Goal: Task Accomplishment & Management: Manage account settings

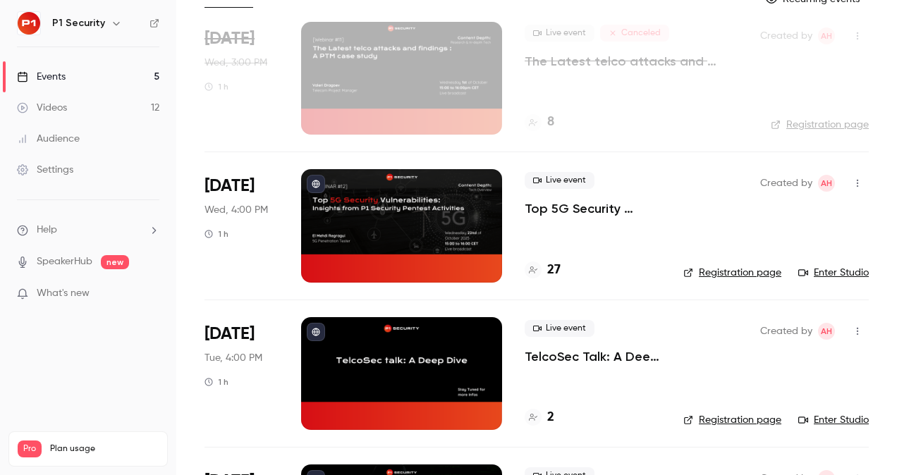
scroll to position [100, 0]
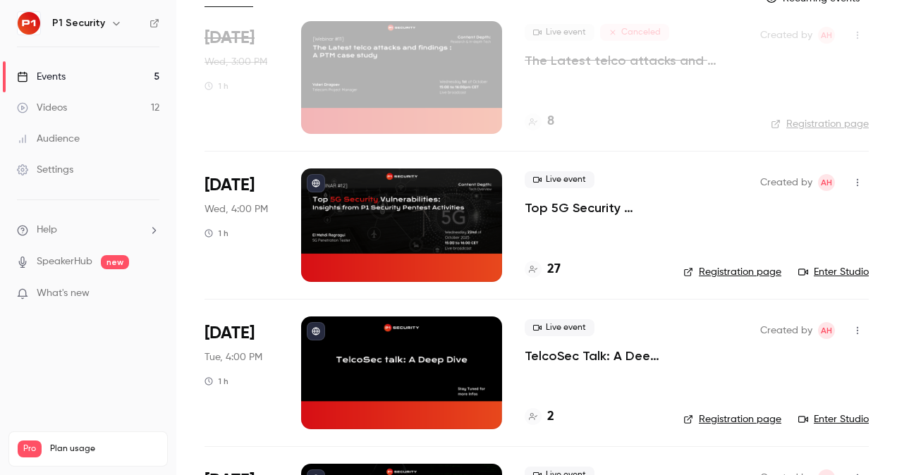
click at [580, 213] on p "Top 5G Security Vulnerabilities: Insights from P1 Security Pentest Activities" at bounding box center [593, 208] width 136 height 17
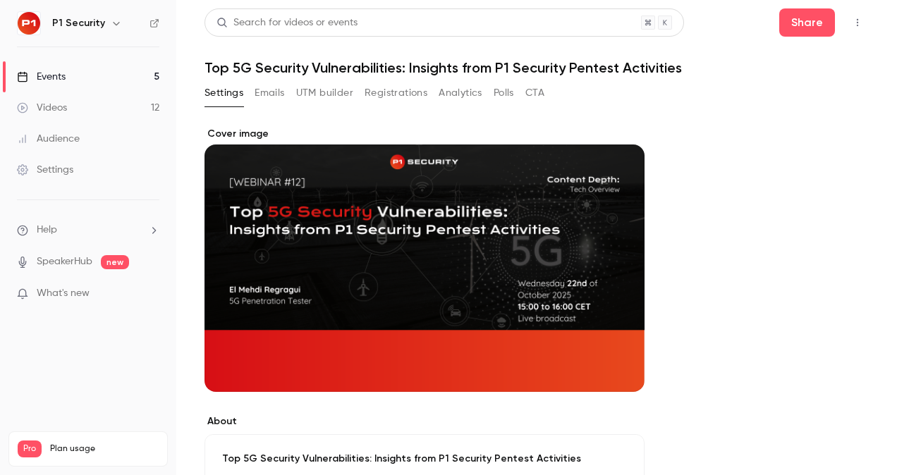
click at [393, 94] on button "Registrations" at bounding box center [395, 93] width 63 height 23
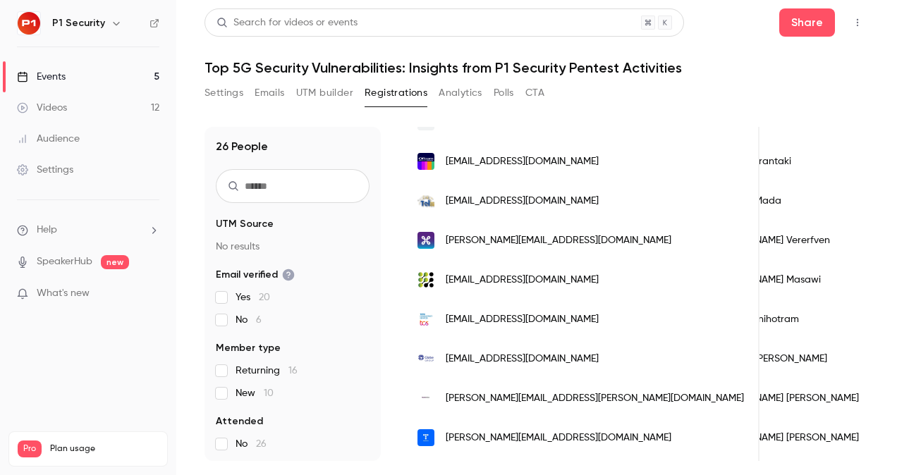
scroll to position [0, 63]
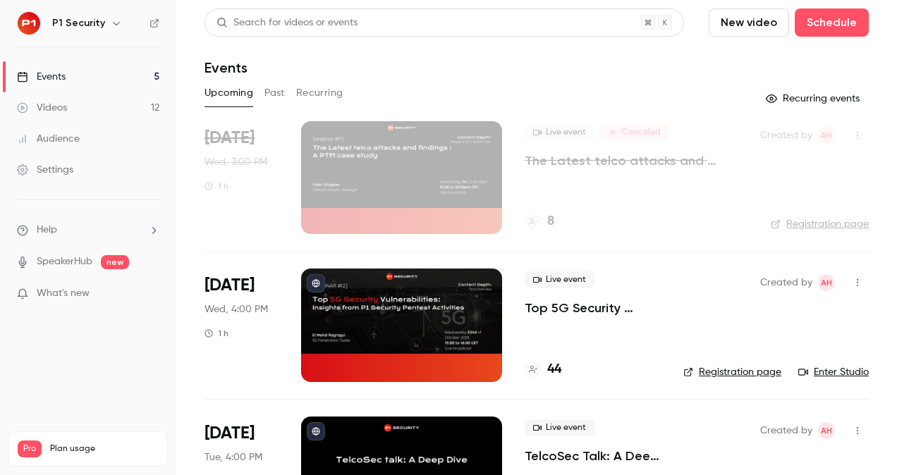
click at [577, 305] on p "Top 5G Security Vulnerabilities: Insights from P1 Security Pentest Activities" at bounding box center [593, 308] width 136 height 17
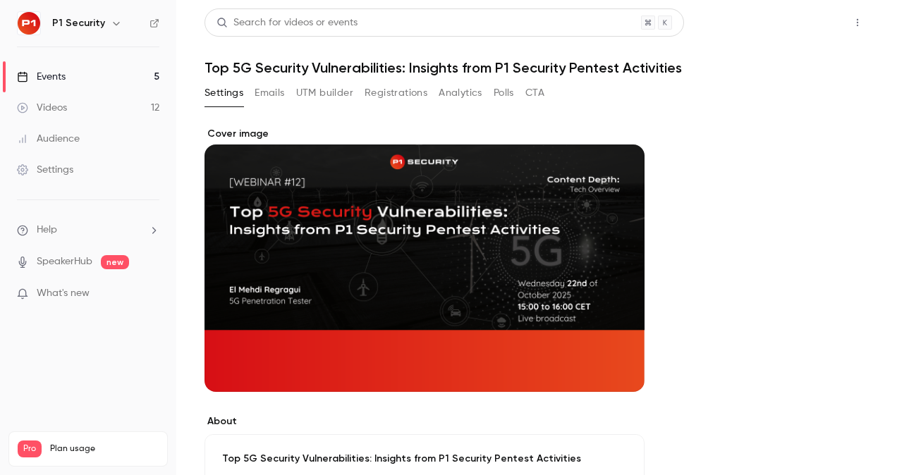
click at [816, 22] on button "Share" at bounding box center [807, 22] width 56 height 28
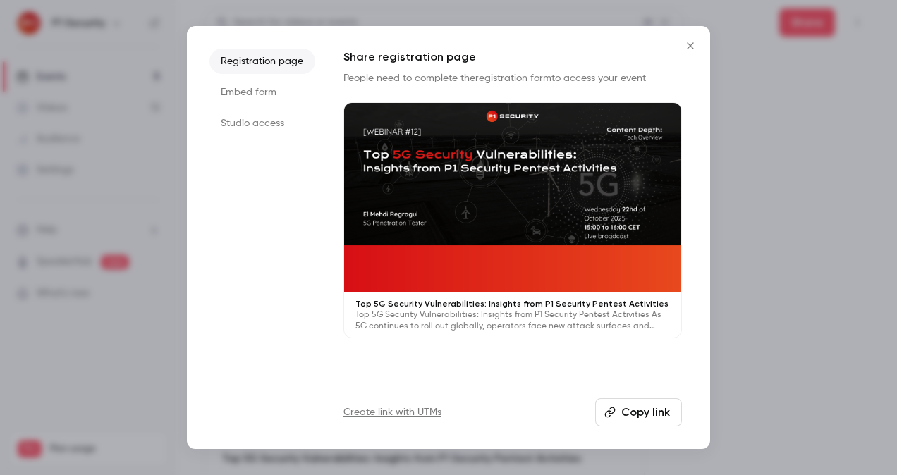
click at [658, 405] on button "Copy link" at bounding box center [638, 412] width 87 height 28
click at [845, 253] on div at bounding box center [448, 237] width 897 height 475
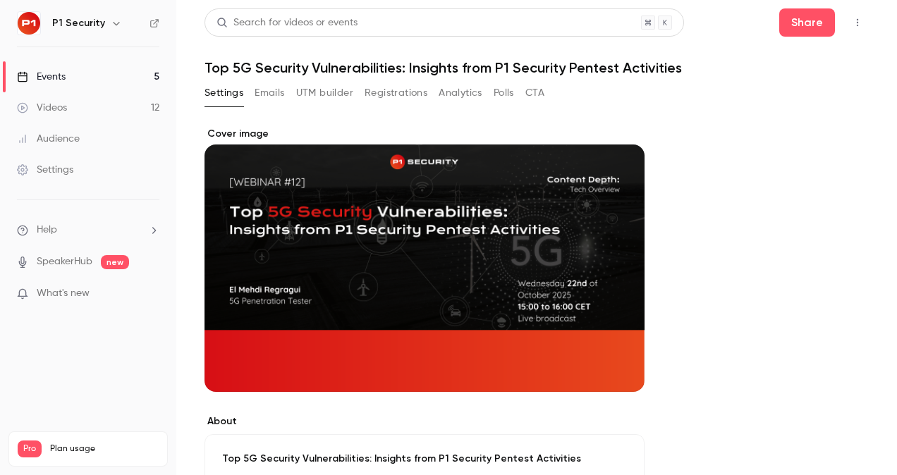
click at [80, 71] on link "Events 5" at bounding box center [88, 76] width 176 height 31
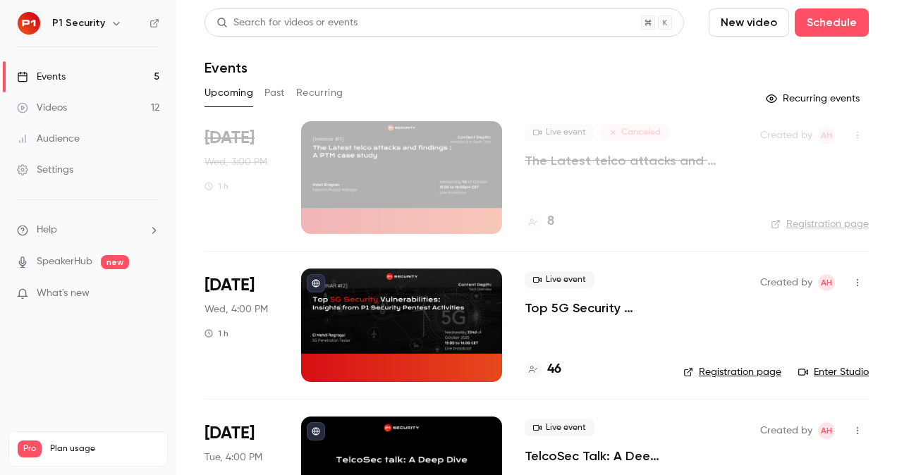
click at [582, 305] on p "Top 5G Security Vulnerabilities: Insights from P1 Security Pentest Activities" at bounding box center [593, 308] width 136 height 17
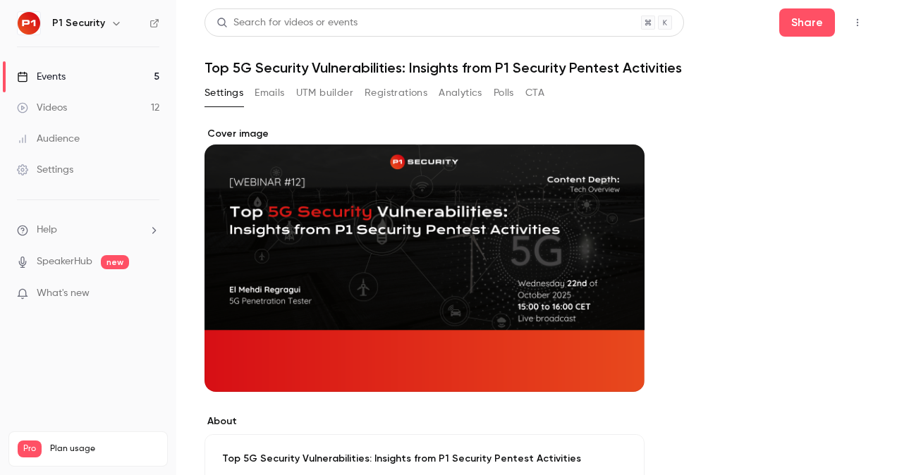
click at [393, 94] on button "Registrations" at bounding box center [395, 93] width 63 height 23
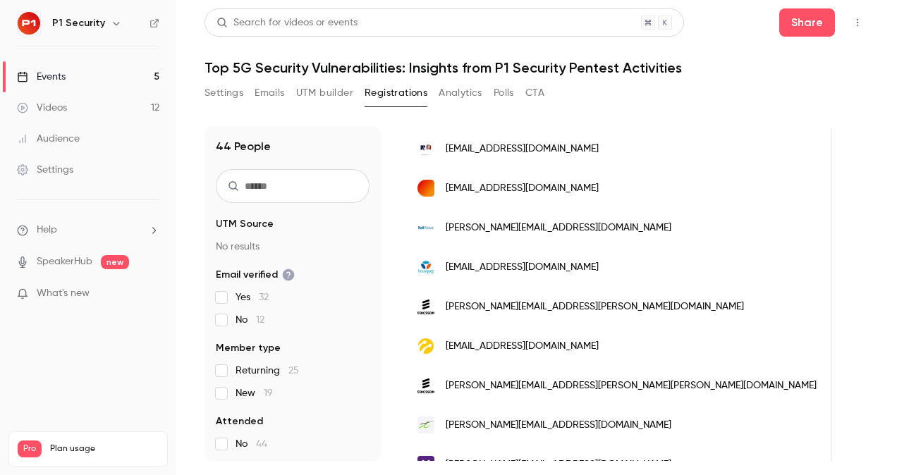
scroll to position [0, 415]
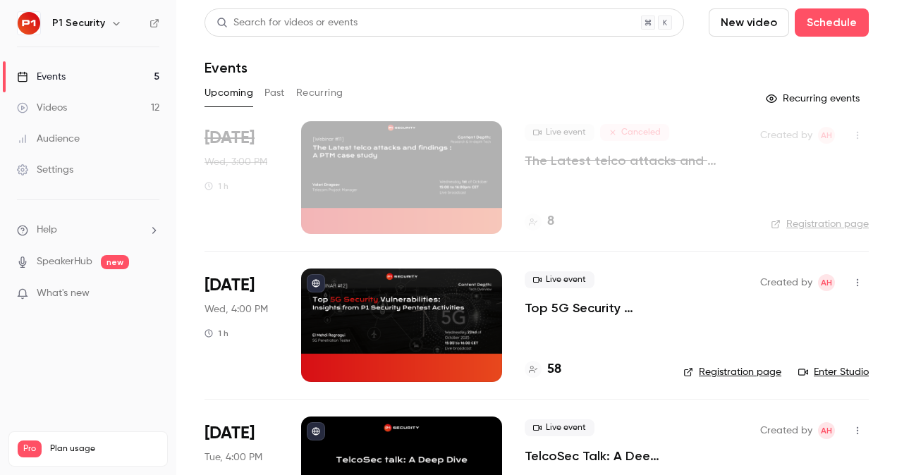
click at [596, 308] on p "Top 5G Security Vulnerabilities: Insights from P1 Security Pentest Activities" at bounding box center [593, 308] width 136 height 17
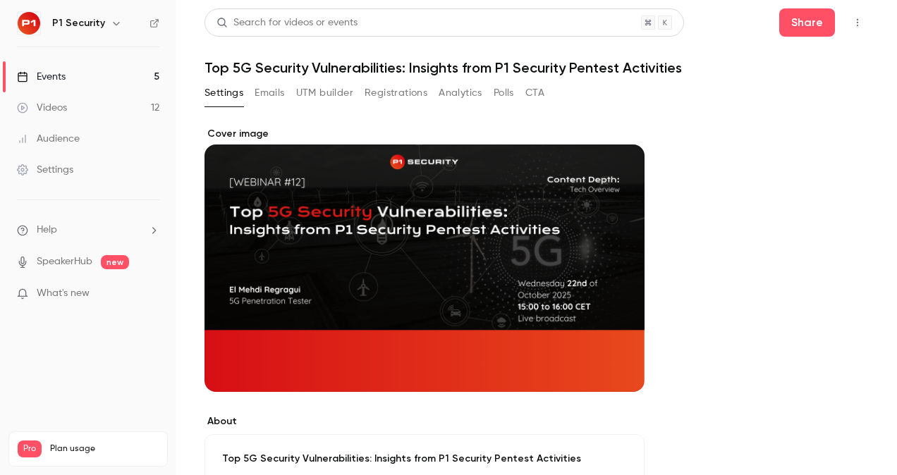
click at [393, 88] on button "Registrations" at bounding box center [395, 93] width 63 height 23
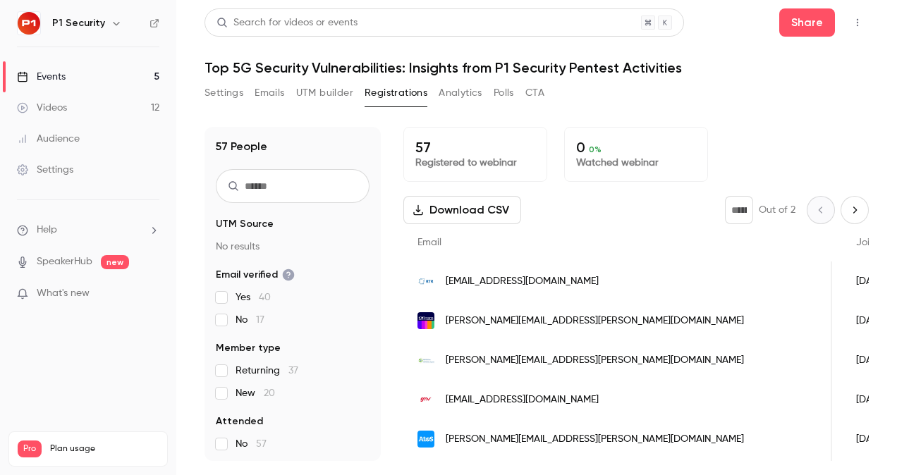
click at [97, 106] on link "Videos 12" at bounding box center [88, 107] width 176 height 31
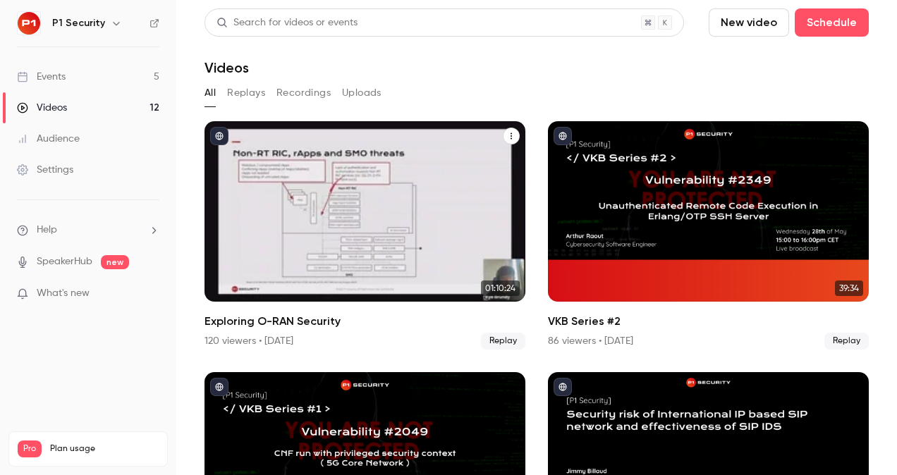
click at [333, 223] on div "Exploring O-RAN Security" at bounding box center [364, 211] width 321 height 180
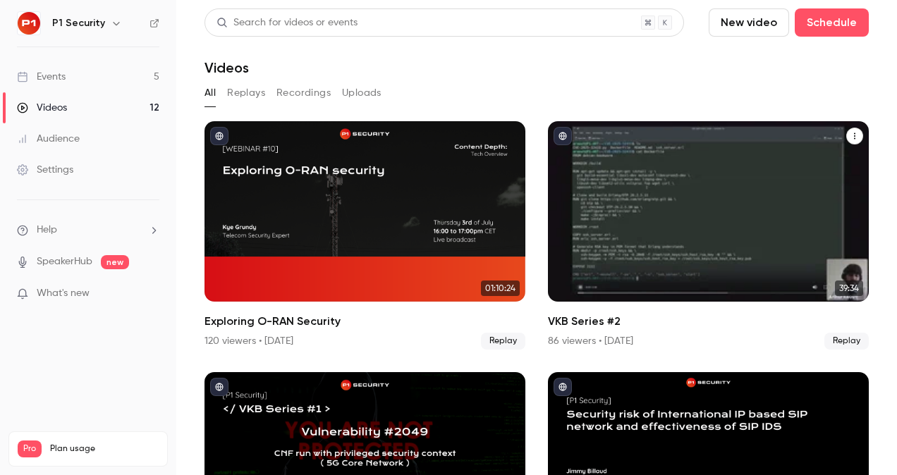
click at [633, 161] on div "VKB Series #2" at bounding box center [708, 211] width 321 height 180
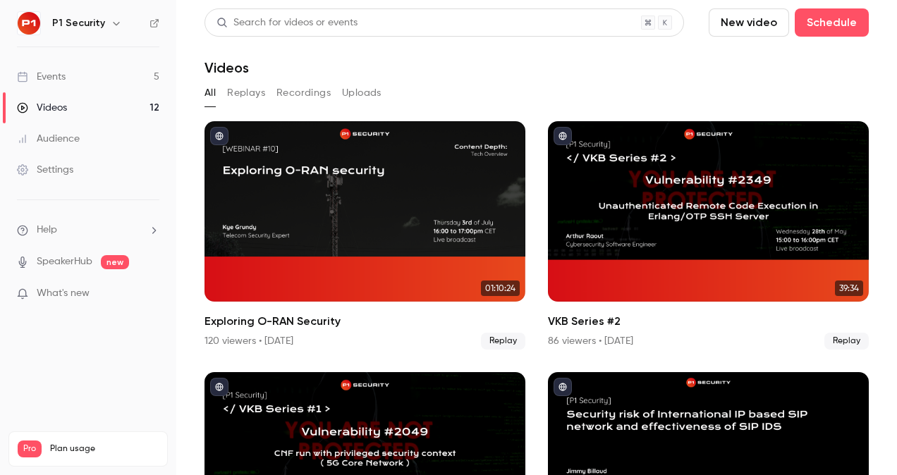
scroll to position [186, 0]
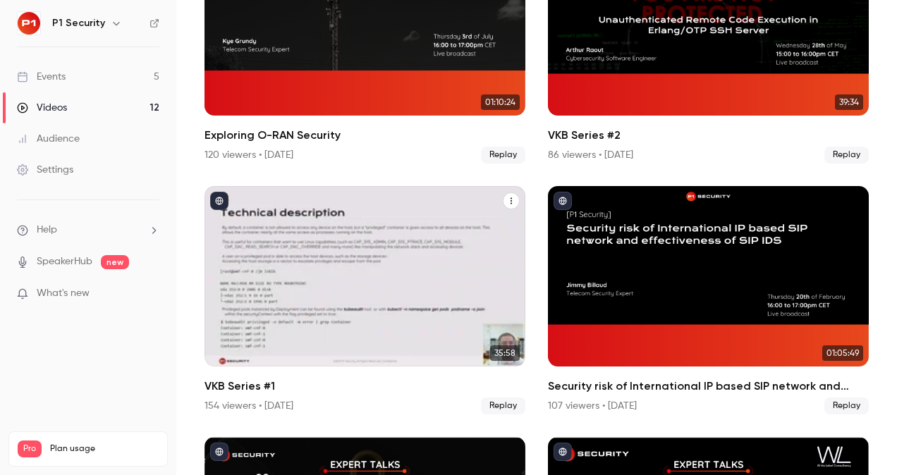
click at [390, 276] on div "VKB Series #1" at bounding box center [364, 276] width 321 height 180
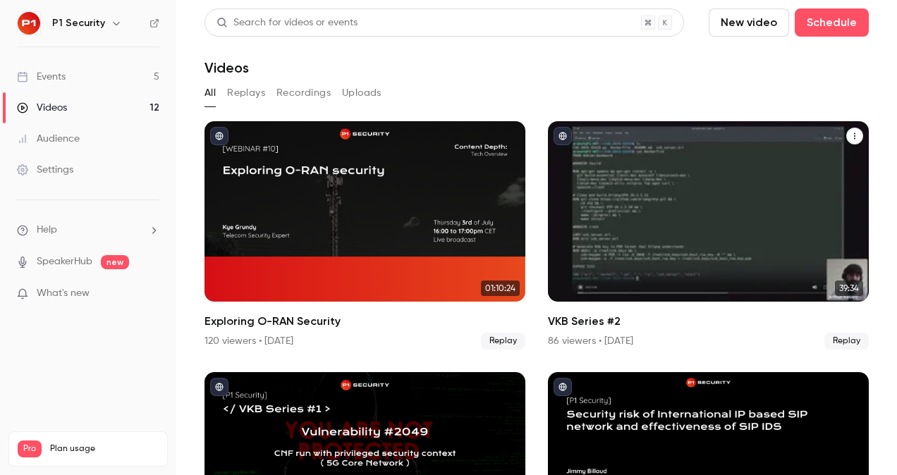
scroll to position [78, 0]
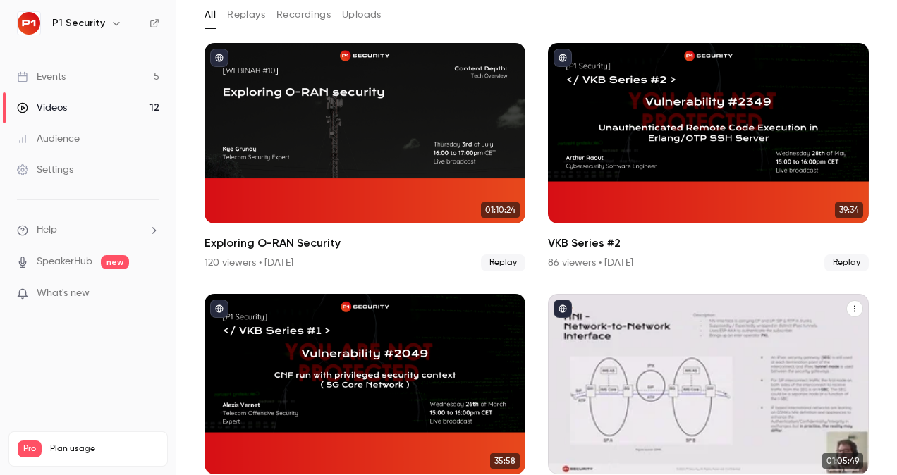
click at [681, 331] on div "Security risk of International IP based SIP network and effectiveness of SIP IDS" at bounding box center [708, 384] width 321 height 180
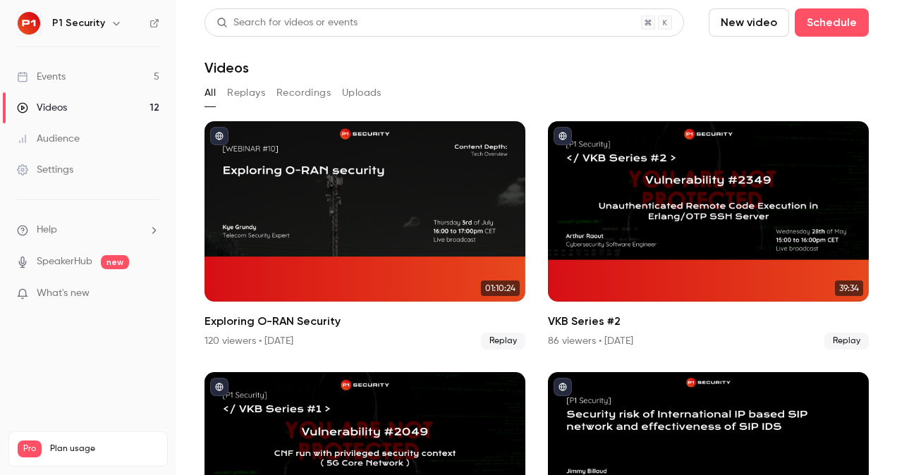
click at [40, 75] on div "Events" at bounding box center [41, 77] width 49 height 14
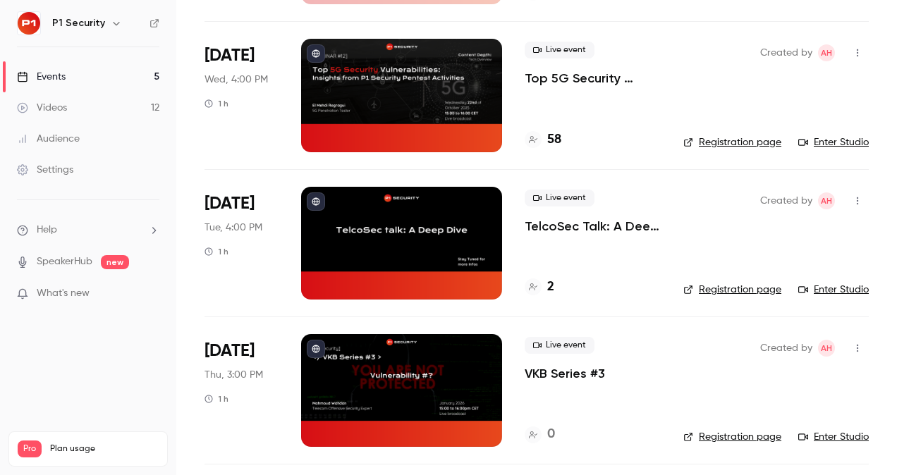
scroll to position [238, 0]
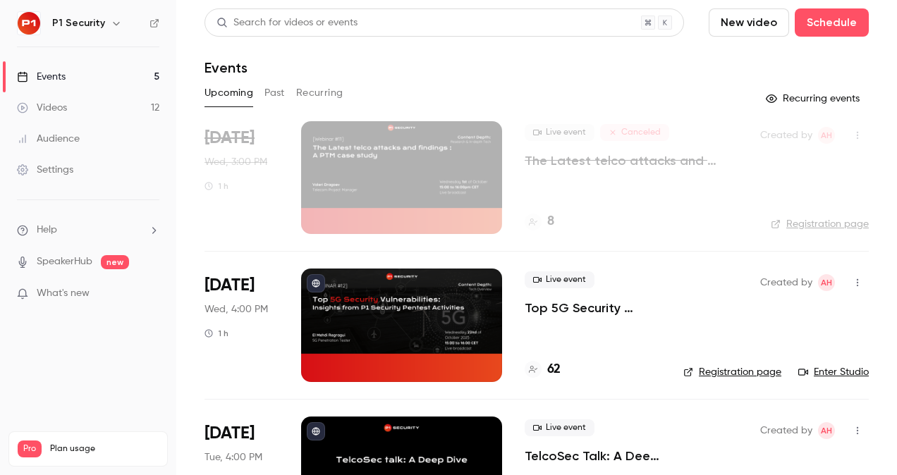
click at [569, 305] on p "Top 5G Security Vulnerabilities: Insights from P1 Security Pentest Activities" at bounding box center [593, 308] width 136 height 17
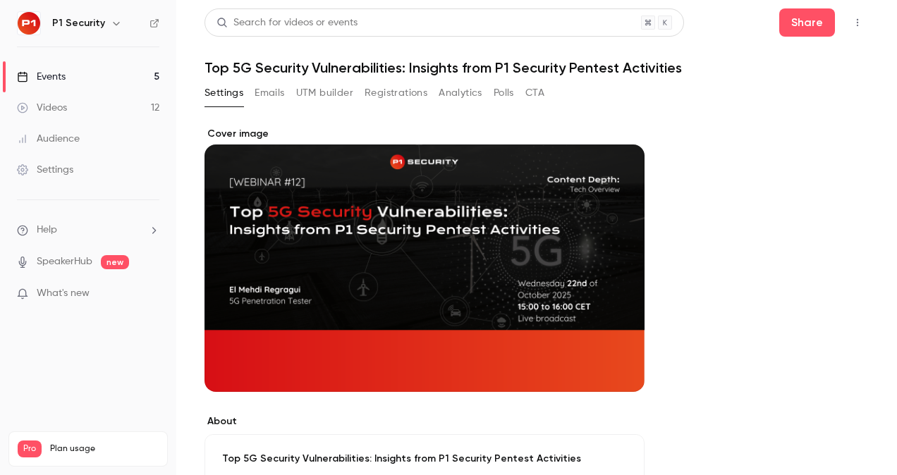
click at [396, 86] on button "Registrations" at bounding box center [395, 93] width 63 height 23
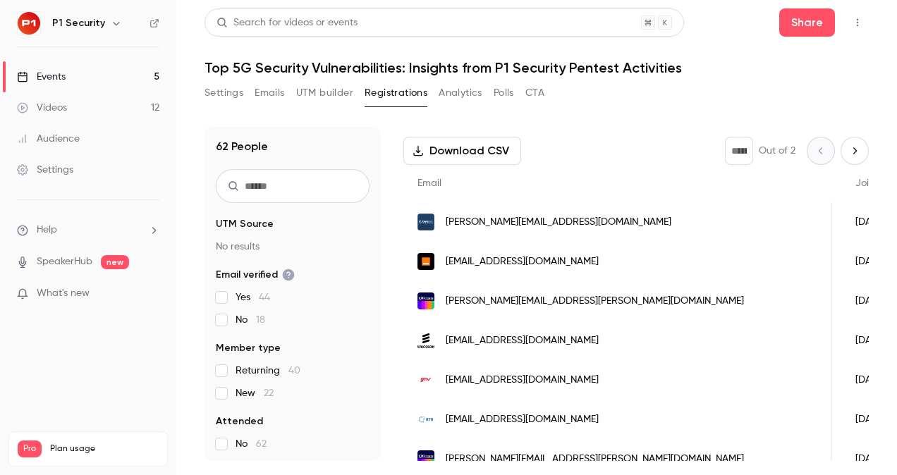
scroll to position [68, 0]
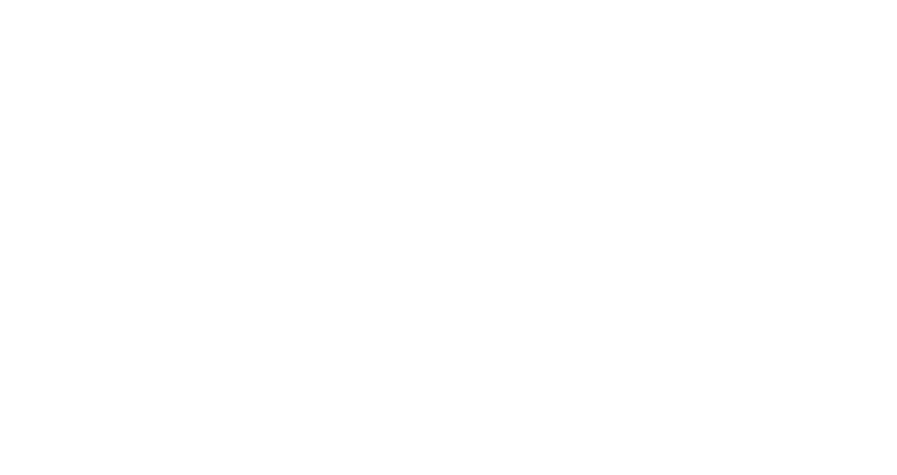
click at [557, 0] on html at bounding box center [448, 0] width 897 height 0
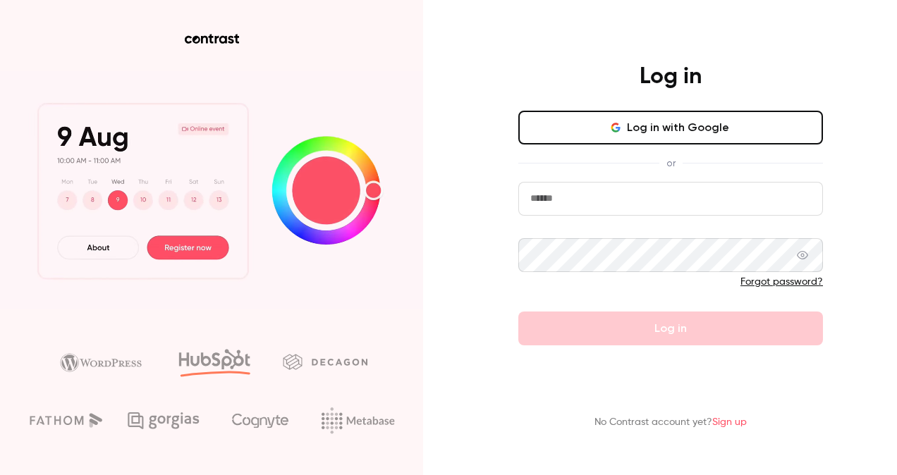
type input "**********"
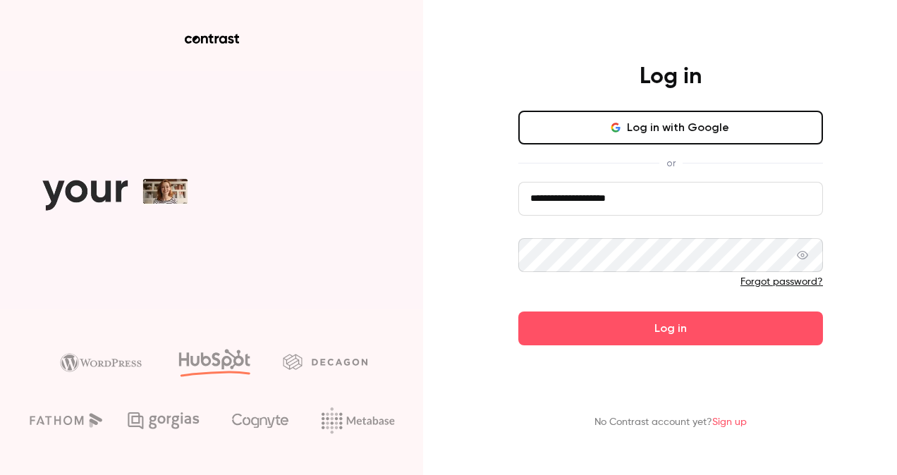
click at [601, 122] on button "Log in with Google" at bounding box center [670, 128] width 305 height 34
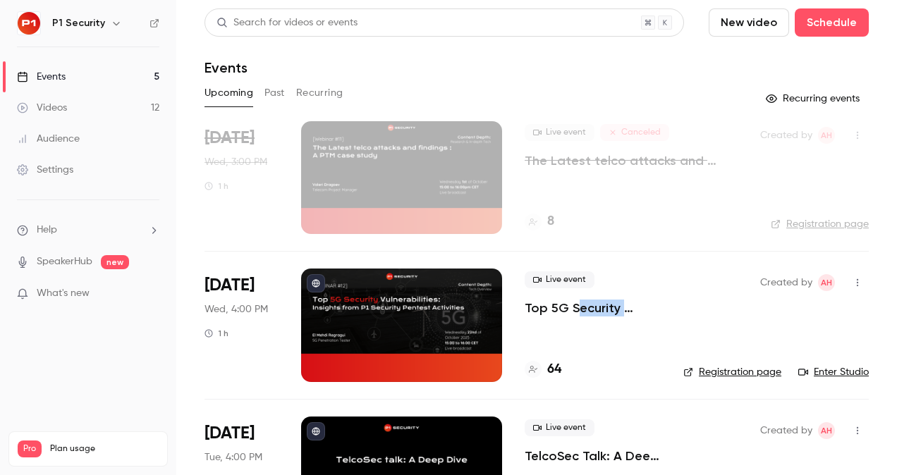
drag, startPoint x: 582, startPoint y: 322, endPoint x: 580, endPoint y: 314, distance: 8.3
click at [580, 314] on div "Live event Top 5G Security Vulnerabilities: Insights from P1 Security Pentest A…" at bounding box center [593, 325] width 136 height 113
click at [580, 314] on p "Top 5G Security Vulnerabilities: Insights from P1 Security Pentest Activities" at bounding box center [593, 308] width 136 height 17
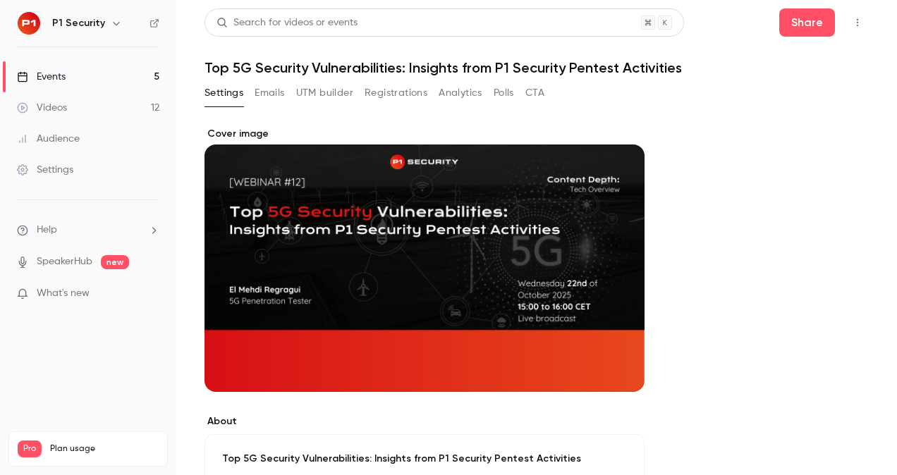
click at [424, 58] on header "Search for videos or events Share Top 5G Security Vulnerabilities: Insights fro…" at bounding box center [536, 42] width 664 height 68
click at [416, 82] on button "Registrations" at bounding box center [395, 93] width 63 height 23
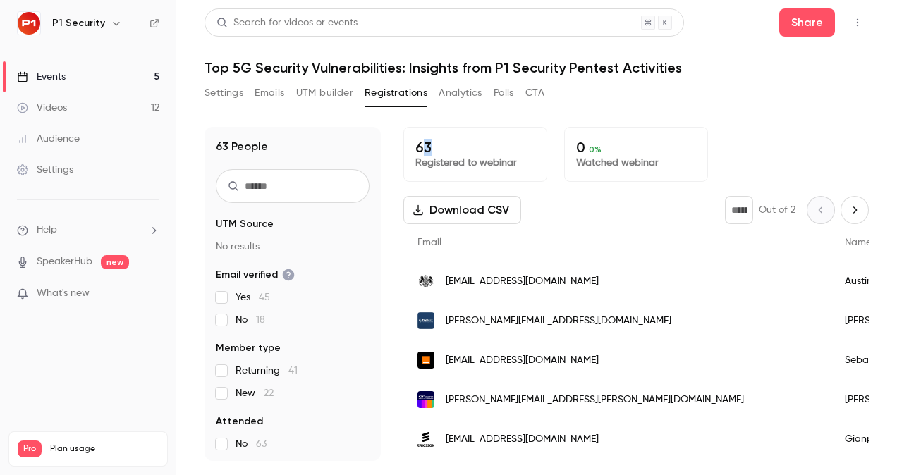
drag, startPoint x: 419, startPoint y: 139, endPoint x: 440, endPoint y: 151, distance: 23.7
click at [440, 151] on p "63" at bounding box center [475, 147] width 120 height 17
drag, startPoint x: 524, startPoint y: 159, endPoint x: 415, endPoint y: 135, distance: 111.0
click at [415, 135] on div "63 Registered to webinar" at bounding box center [475, 154] width 144 height 55
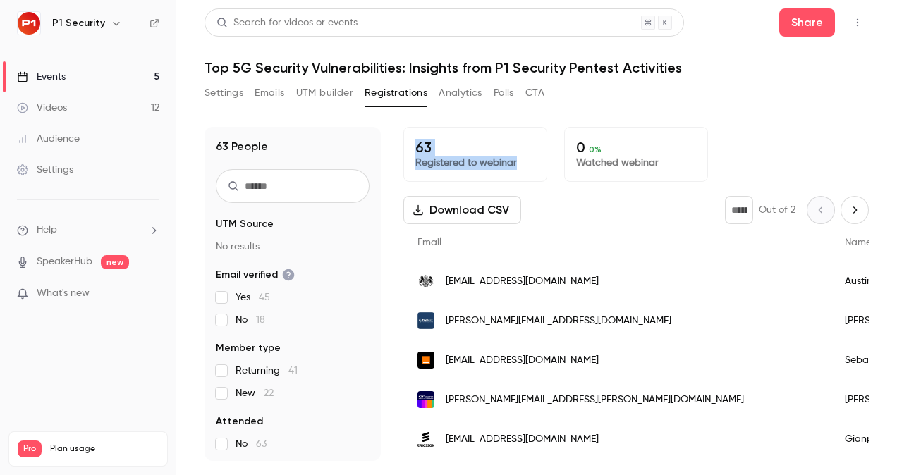
click at [415, 135] on div "63 Registered to webinar" at bounding box center [475, 154] width 144 height 55
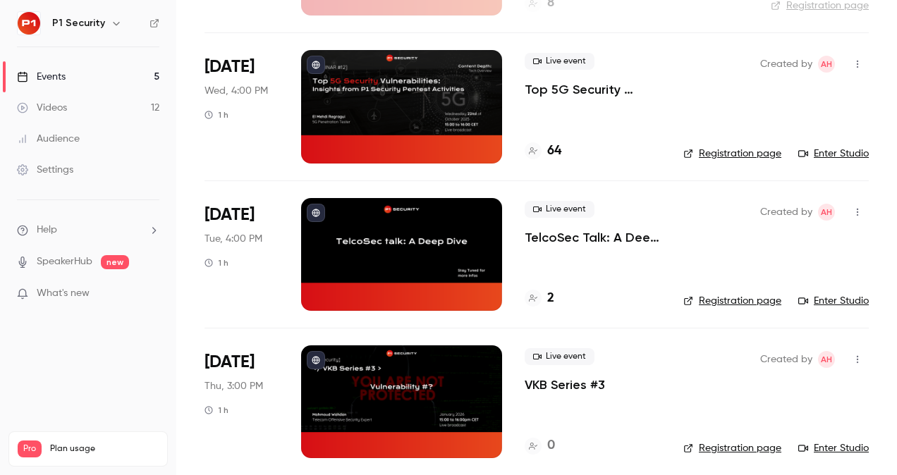
scroll to position [221, 0]
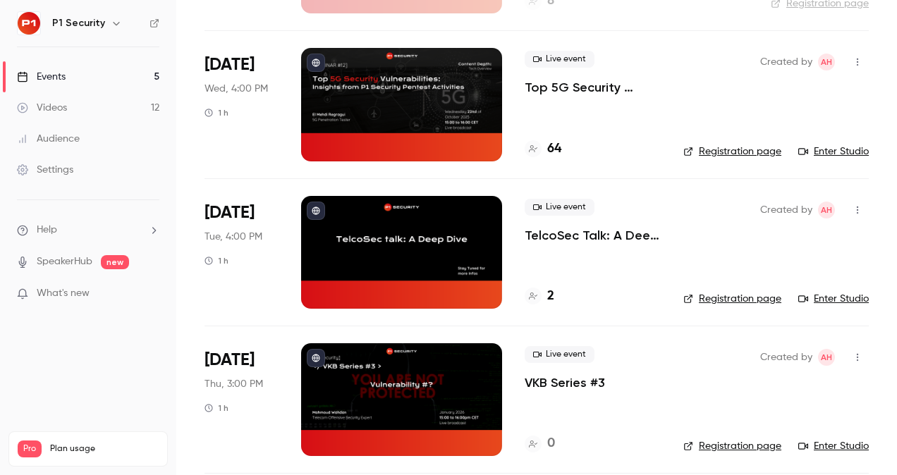
click at [444, 159] on div at bounding box center [401, 104] width 201 height 113
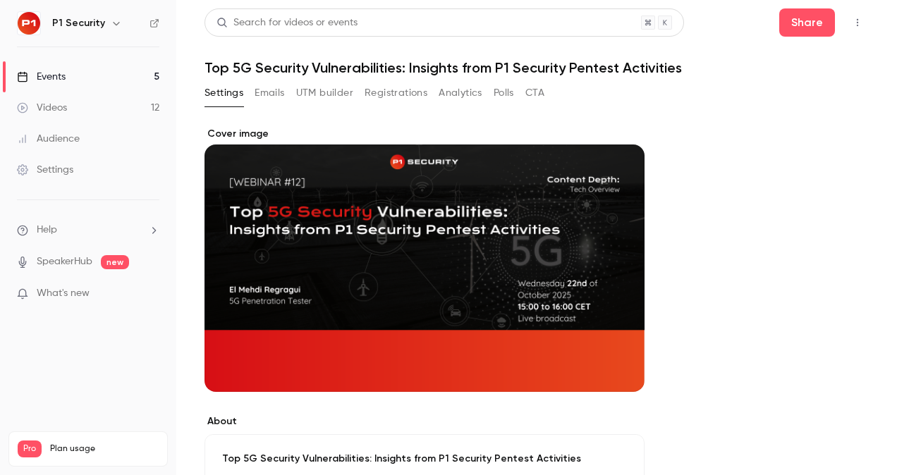
click at [375, 92] on button "Registrations" at bounding box center [395, 93] width 63 height 23
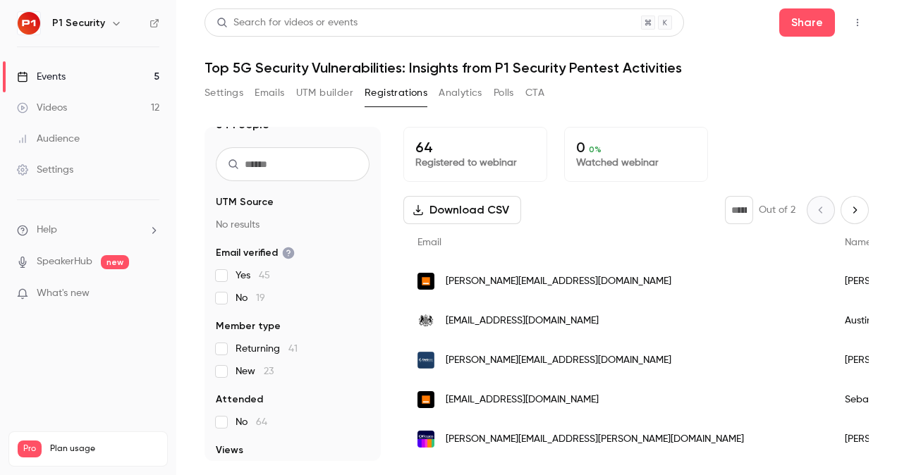
scroll to position [23, 0]
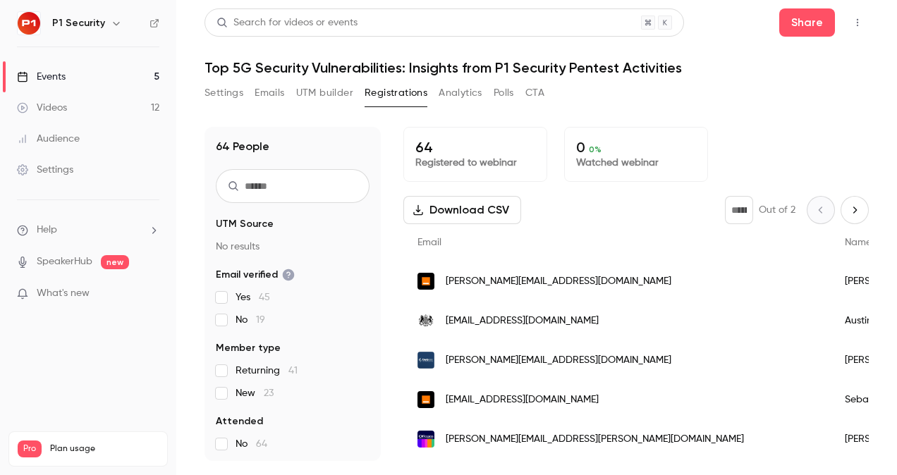
click at [70, 80] on link "Events 5" at bounding box center [88, 76] width 176 height 31
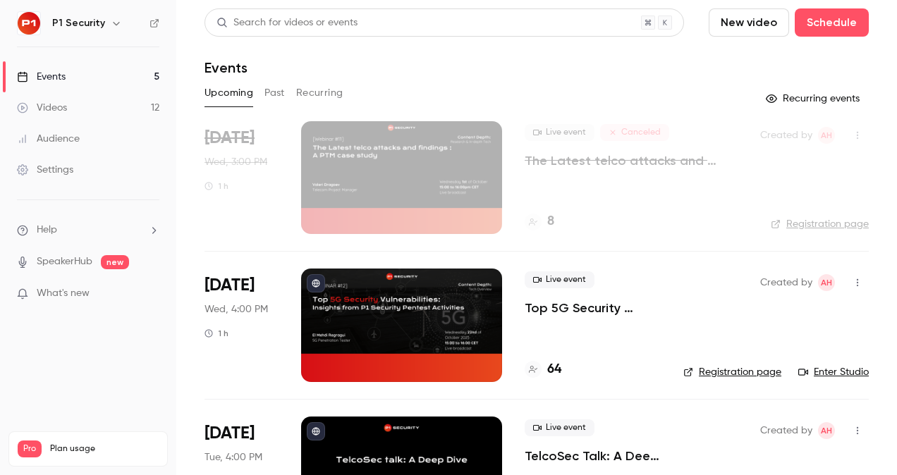
click at [71, 140] on div "Audience" at bounding box center [48, 139] width 63 height 14
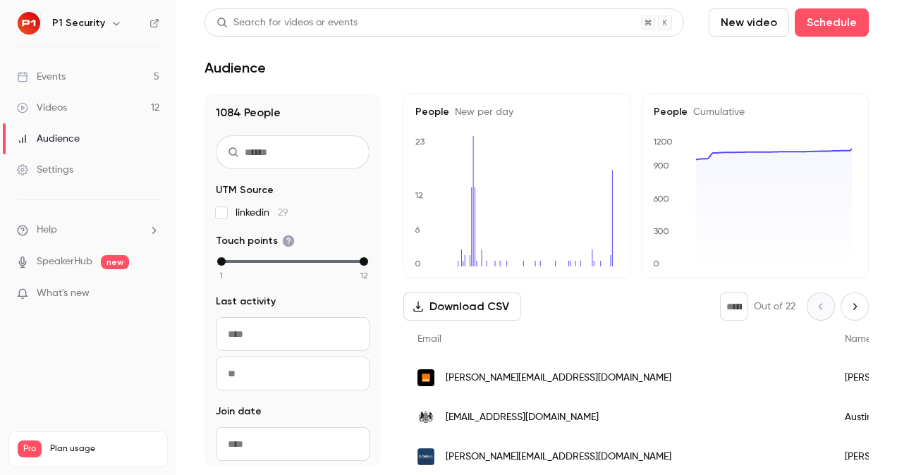
click at [107, 104] on link "Videos 12" at bounding box center [88, 107] width 176 height 31
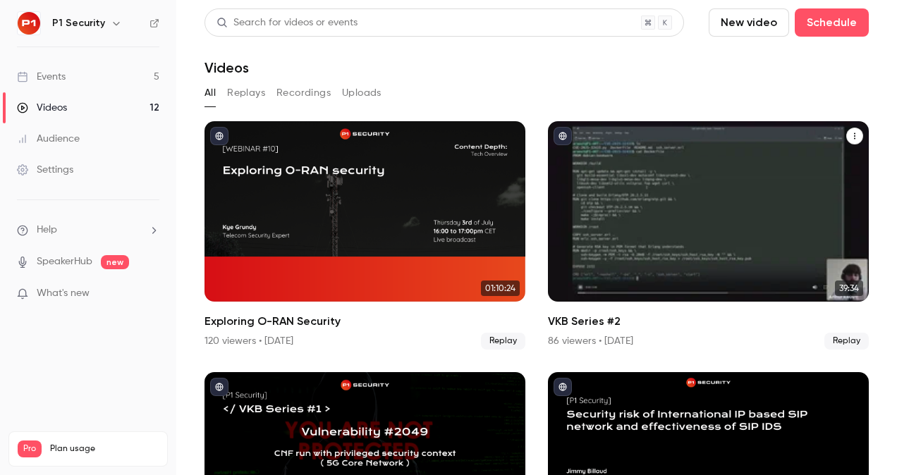
click at [706, 166] on div "VKB Series #2" at bounding box center [708, 211] width 321 height 180
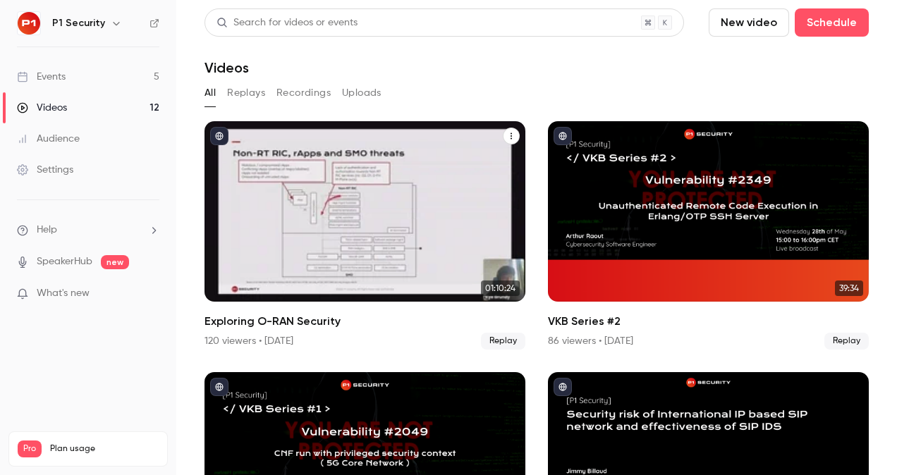
click at [310, 207] on div "Exploring O-RAN Security" at bounding box center [364, 211] width 321 height 180
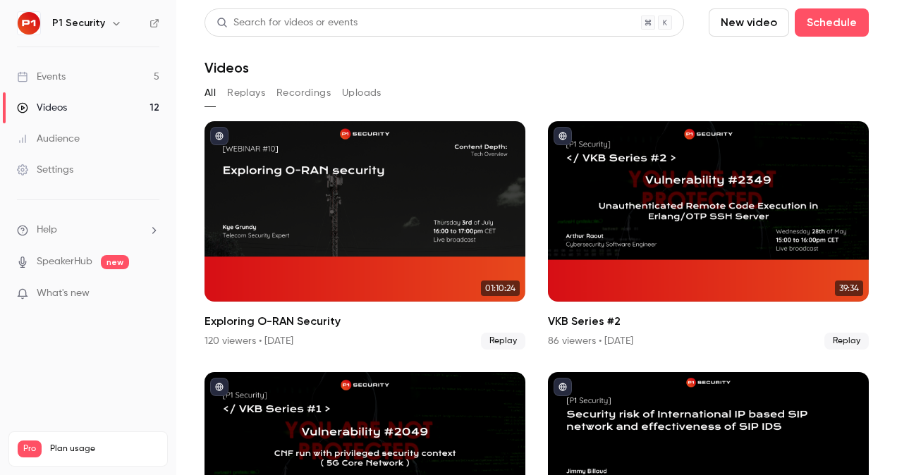
click at [52, 168] on div "Settings" at bounding box center [45, 170] width 56 height 14
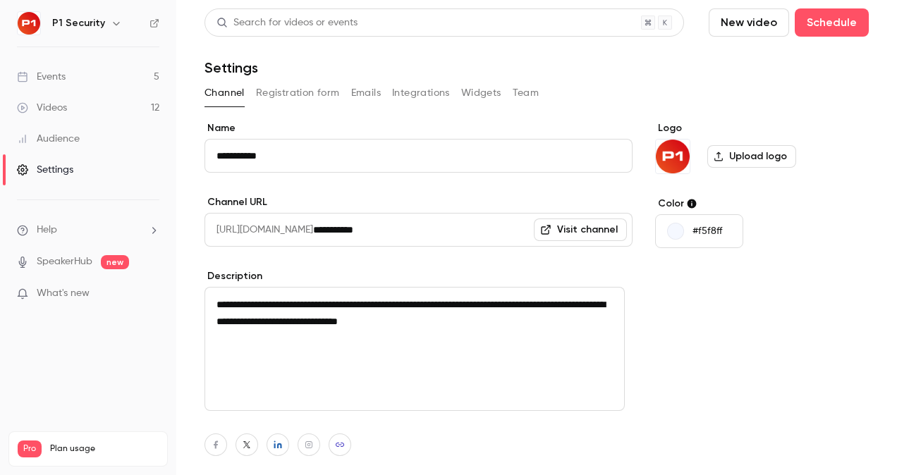
click at [326, 93] on button "Registration form" at bounding box center [298, 93] width 84 height 23
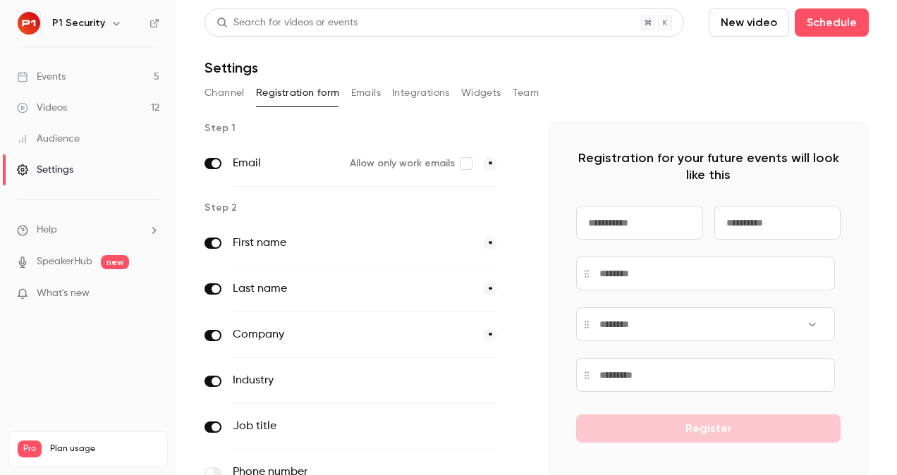
click at [374, 96] on button "Emails" at bounding box center [366, 93] width 30 height 23
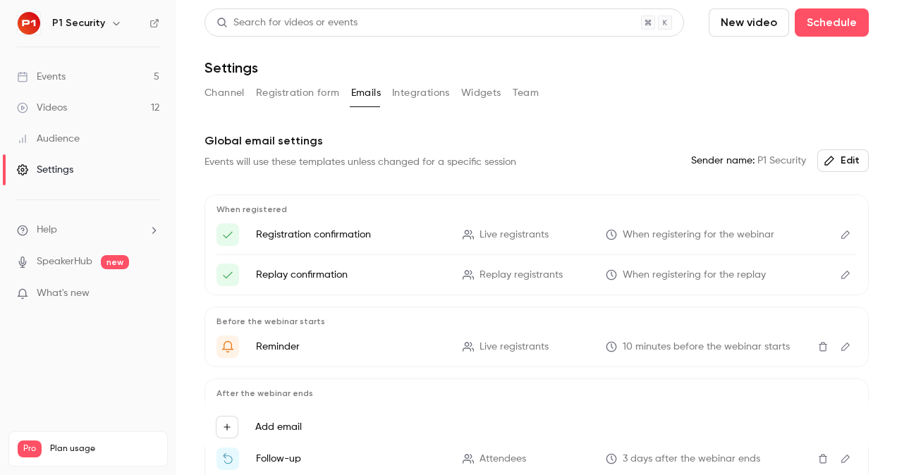
scroll to position [147, 0]
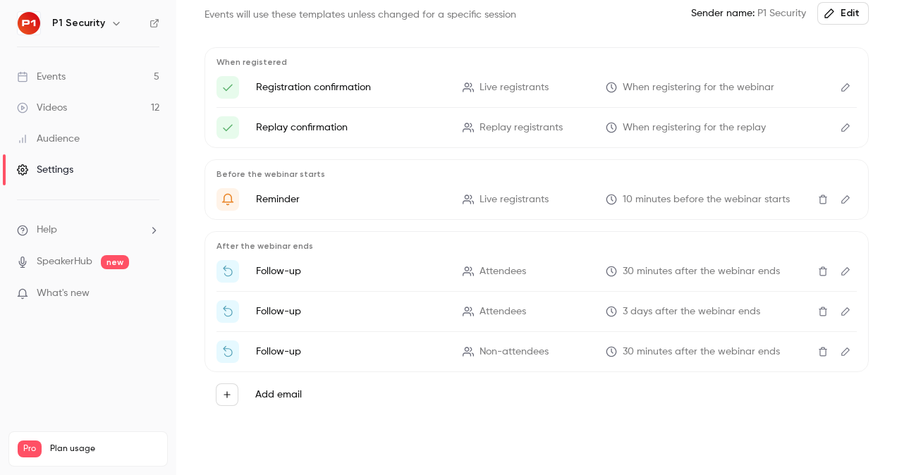
click at [840, 309] on icon "Edit" at bounding box center [845, 312] width 11 height 10
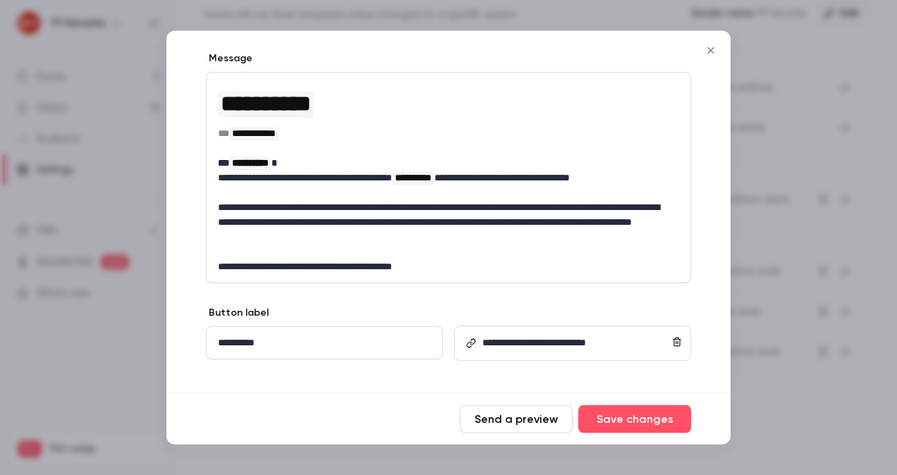
scroll to position [214, 0]
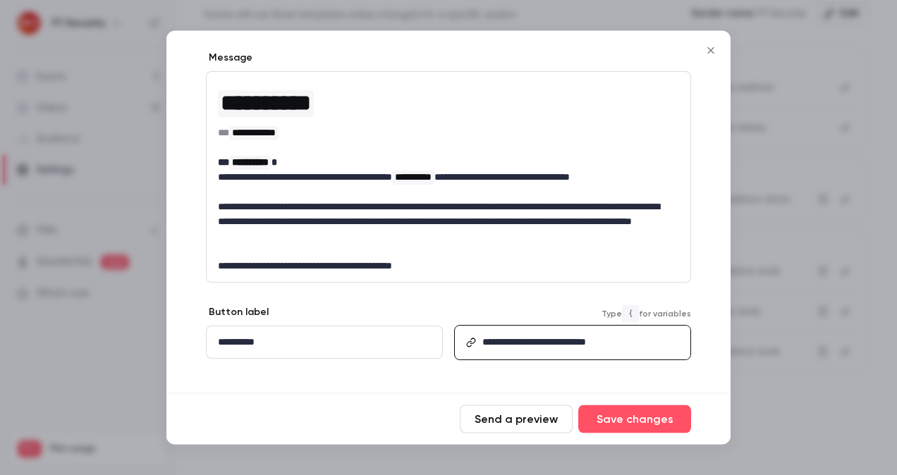
click at [586, 347] on link "**********" at bounding box center [534, 343] width 104 height 10
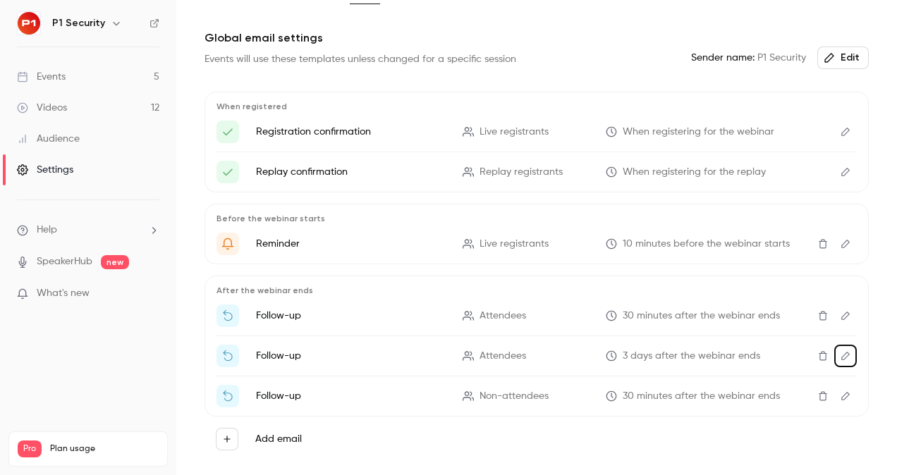
scroll to position [0, 0]
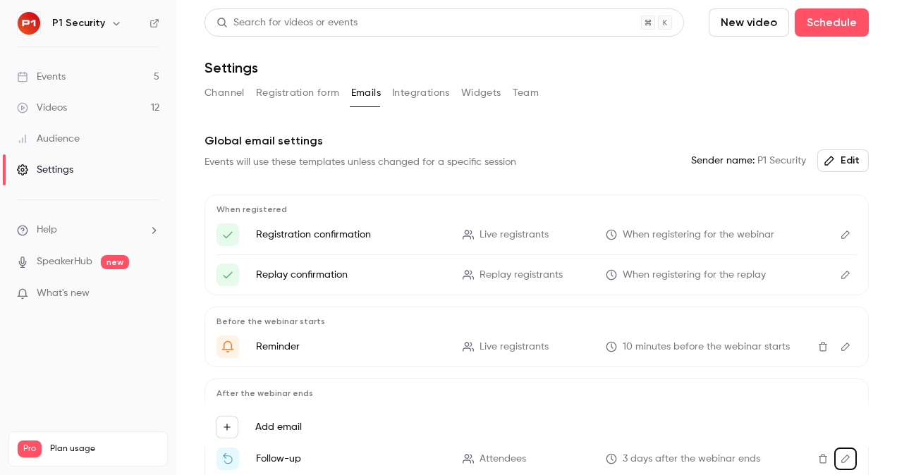
click at [429, 101] on button "Integrations" at bounding box center [421, 93] width 58 height 23
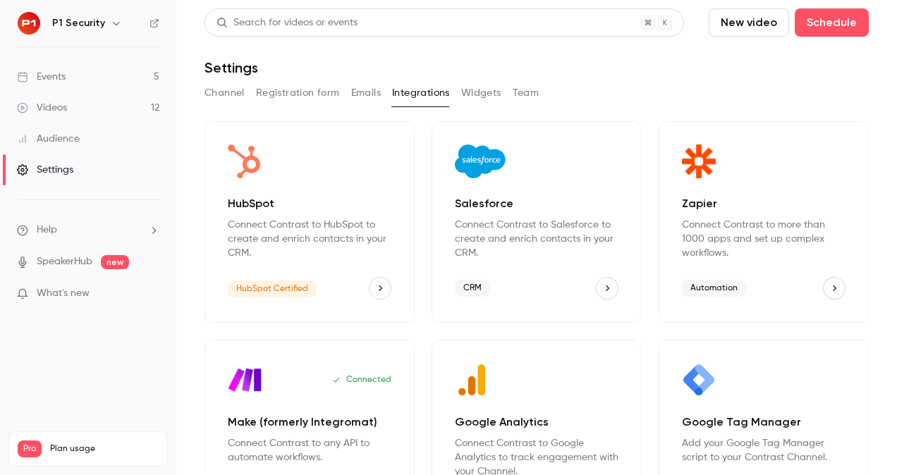
click at [478, 102] on button "Widgets" at bounding box center [481, 93] width 40 height 23
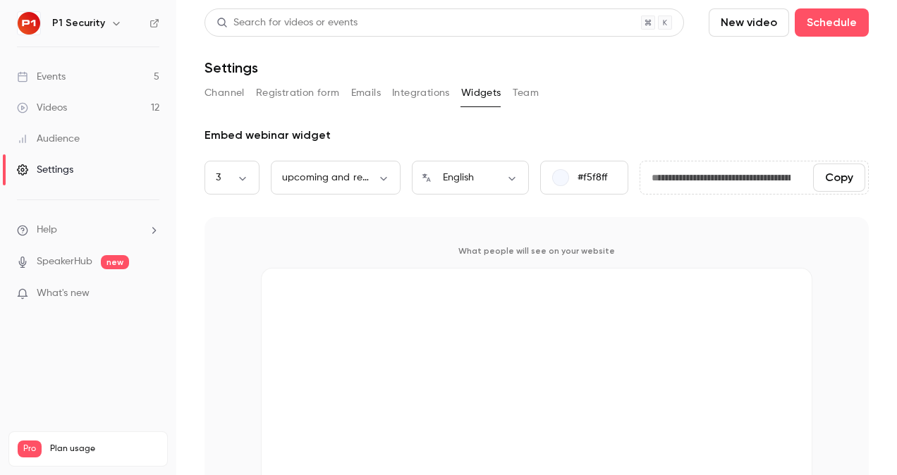
click at [516, 96] on button "Team" at bounding box center [526, 93] width 27 height 23
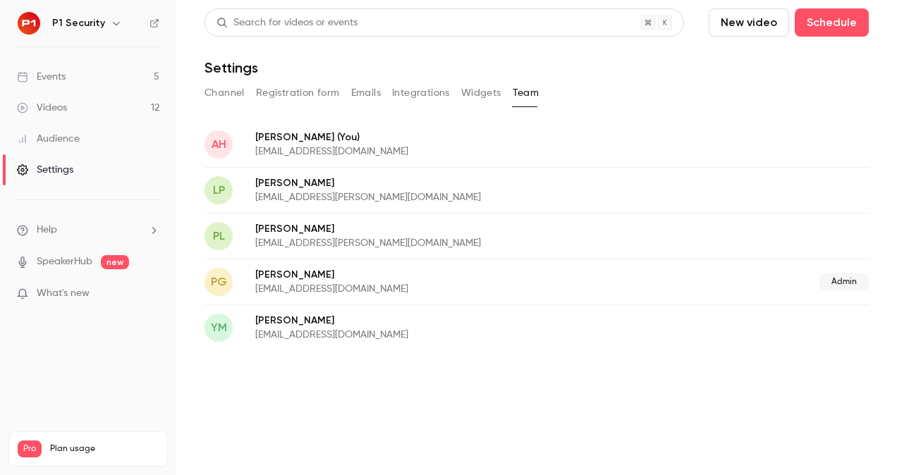
click at [408, 93] on button "Integrations" at bounding box center [421, 93] width 58 height 23
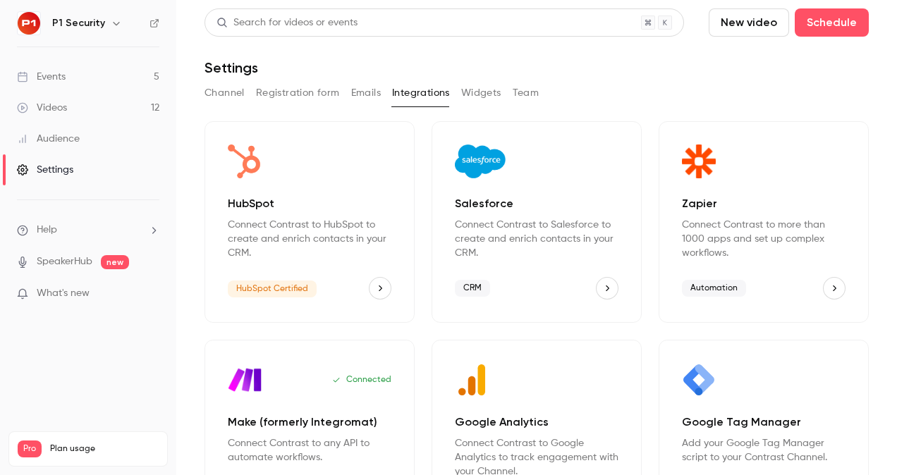
click at [522, 94] on button "Team" at bounding box center [526, 93] width 27 height 23
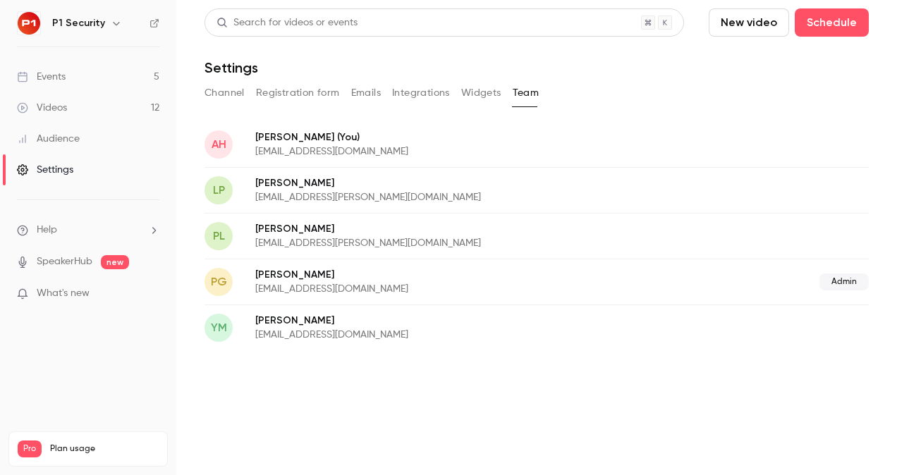
click at [462, 93] on button "Widgets" at bounding box center [481, 93] width 40 height 23
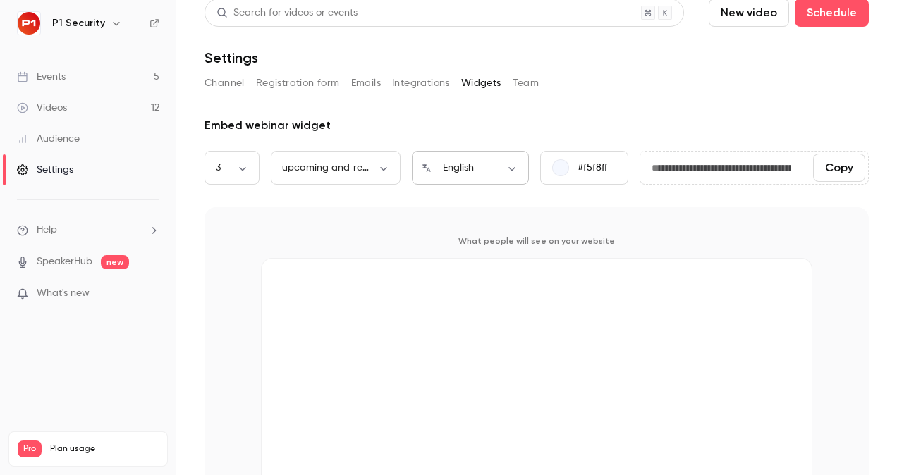
scroll to position [6, 0]
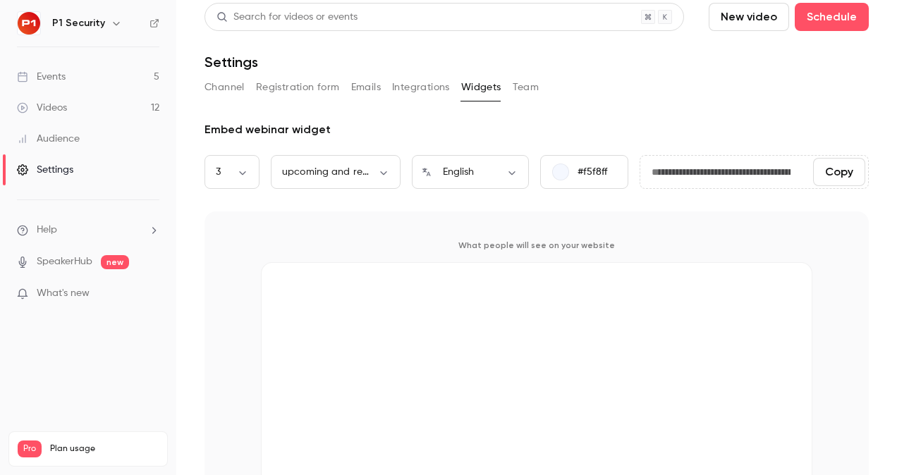
click at [56, 157] on link "Settings" at bounding box center [88, 169] width 176 height 31
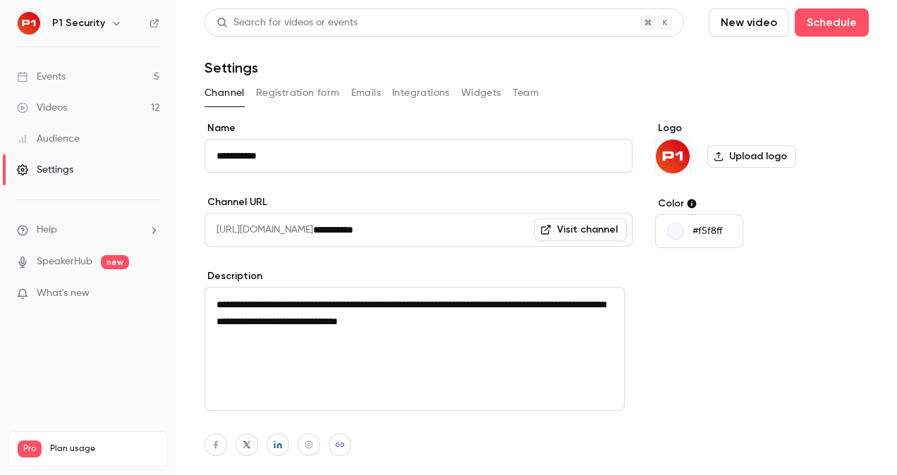
click at [56, 141] on div "Audience" at bounding box center [48, 139] width 63 height 14
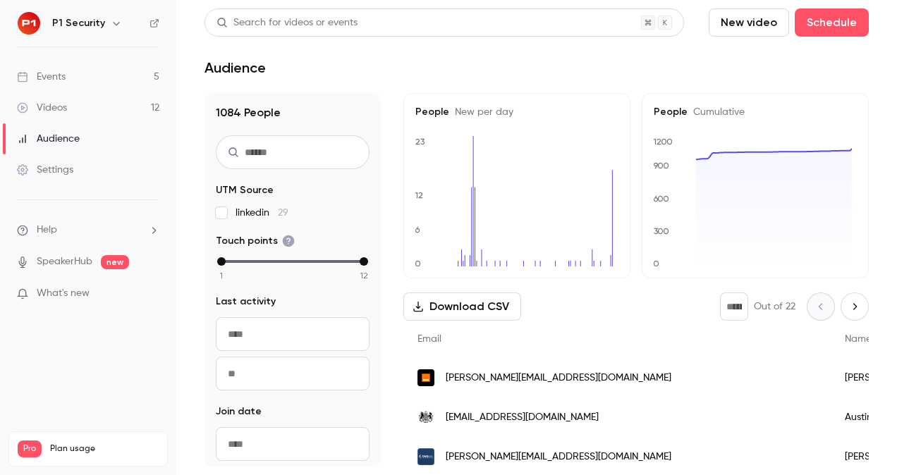
click at [58, 75] on div "Events" at bounding box center [41, 77] width 49 height 14
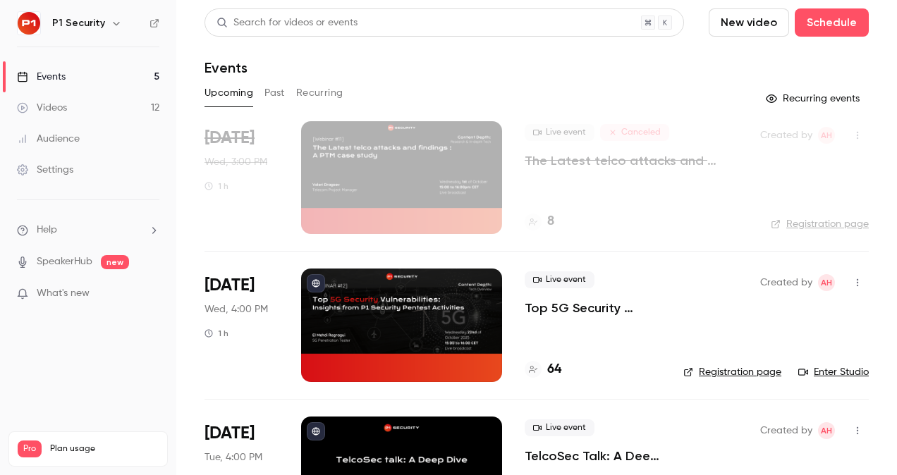
click at [557, 303] on p "Top 5G Security Vulnerabilities: Insights from P1 Security Pentest Activities" at bounding box center [593, 308] width 136 height 17
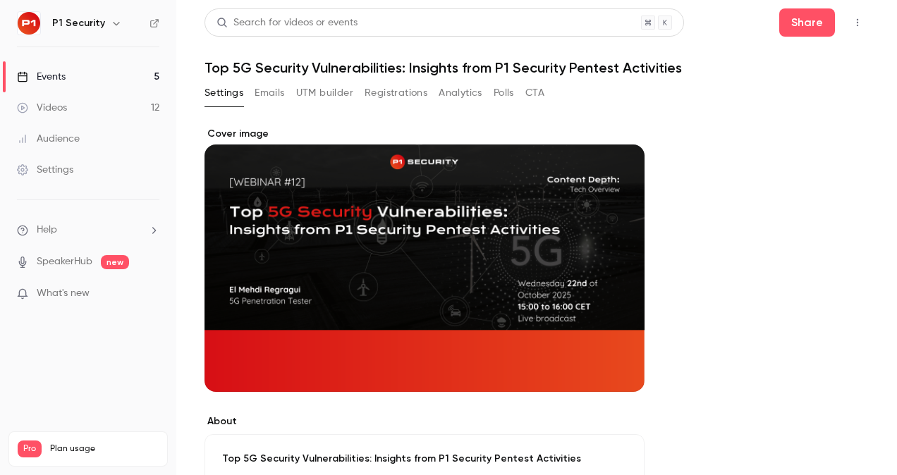
click at [343, 60] on h1 "Top 5G Security Vulnerabilities: Insights from P1 Security Pentest Activities" at bounding box center [536, 67] width 664 height 17
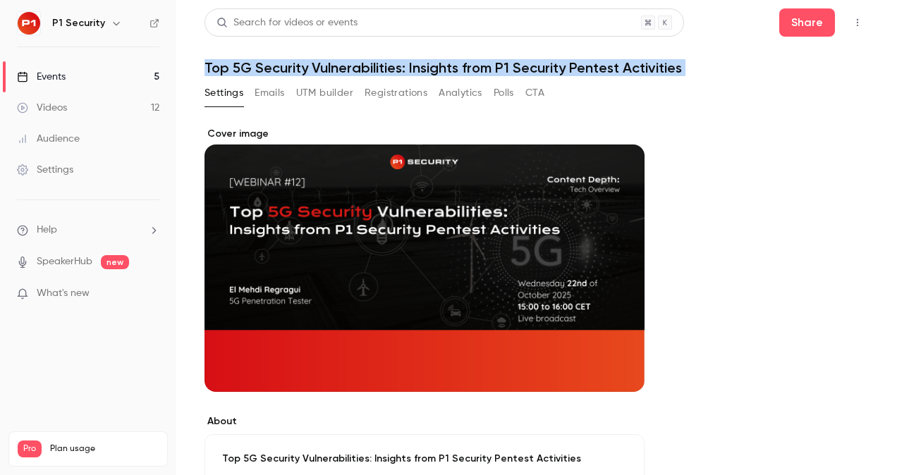
click at [343, 60] on h1 "Top 5G Security Vulnerabilities: Insights from P1 Security Pentest Activities" at bounding box center [536, 67] width 664 height 17
copy div "Top 5G Security Vulnerabilities: Insights from P1 Security Pentest Activities S…"
click at [372, 100] on button "Registrations" at bounding box center [395, 93] width 63 height 23
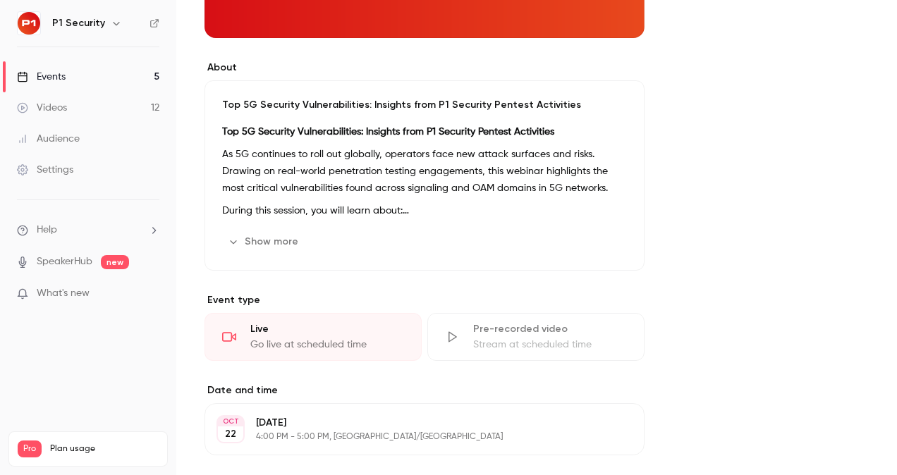
scroll to position [355, 0]
click at [359, 225] on div "Top 5G Security Vulnerabilities: Insights from P1 Security Pentest Activities T…" at bounding box center [424, 175] width 440 height 190
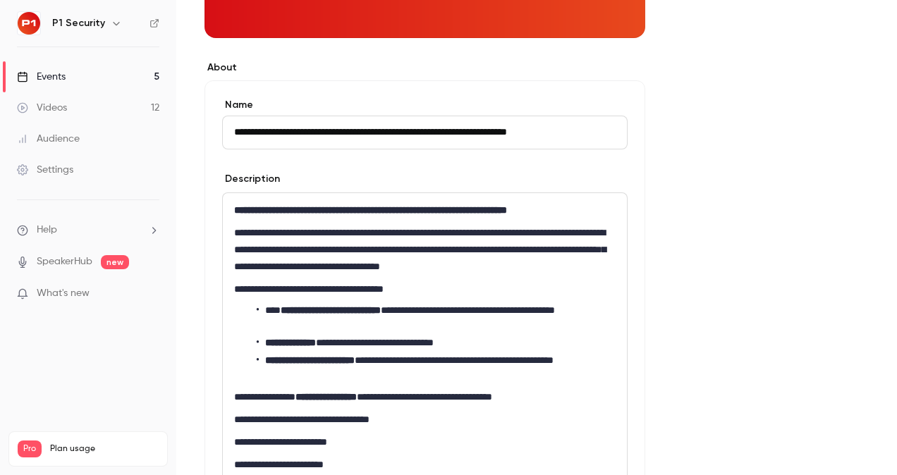
click at [335, 209] on strong "**********" at bounding box center [370, 210] width 273 height 10
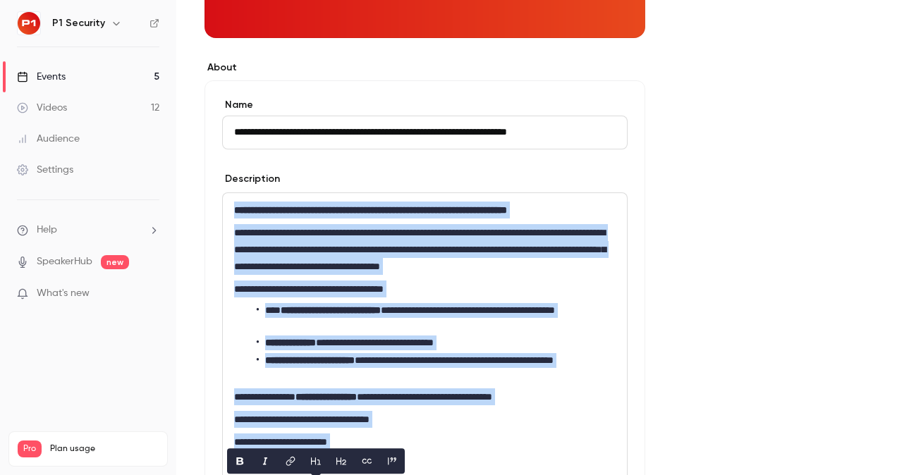
copy div "**********"
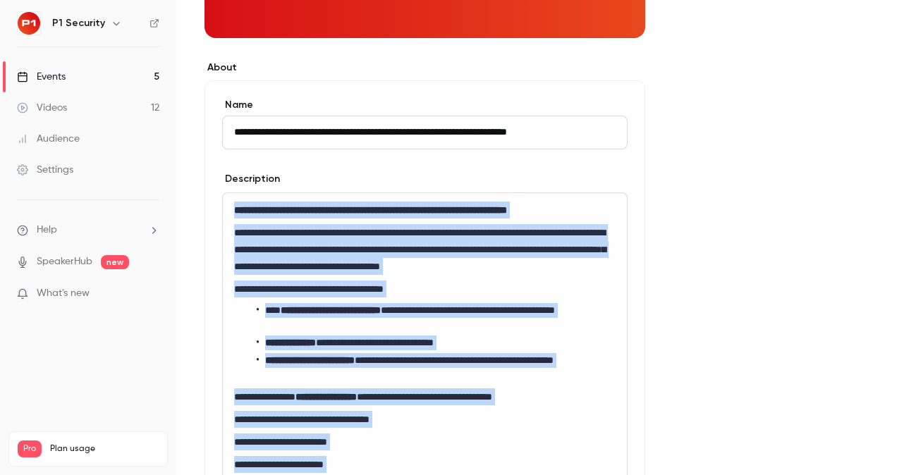
scroll to position [411, 0]
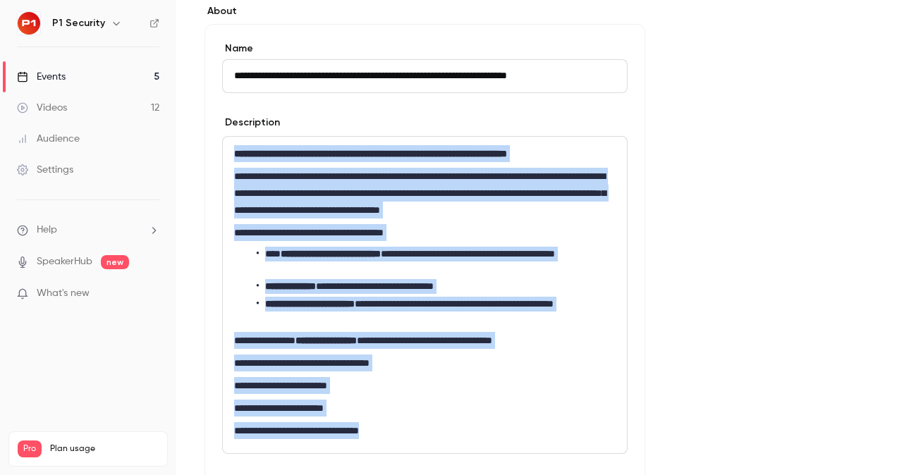
click at [331, 222] on div "**********" at bounding box center [425, 295] width 404 height 317
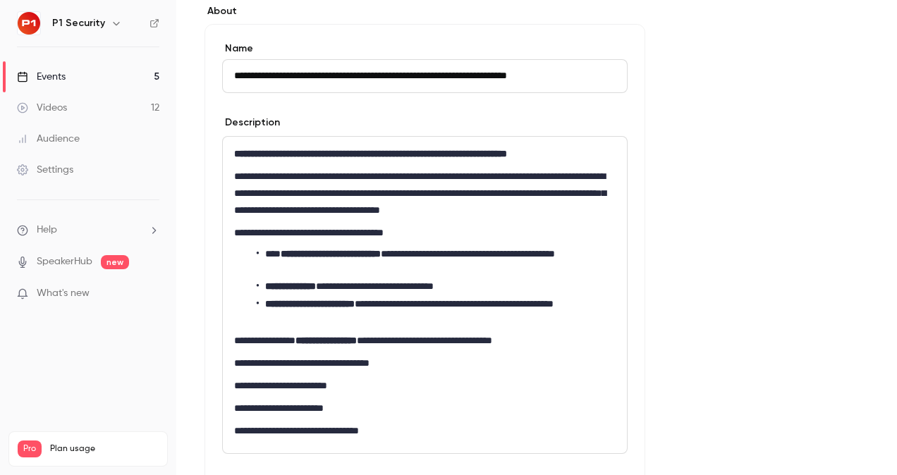
click at [310, 200] on p "**********" at bounding box center [424, 193] width 381 height 51
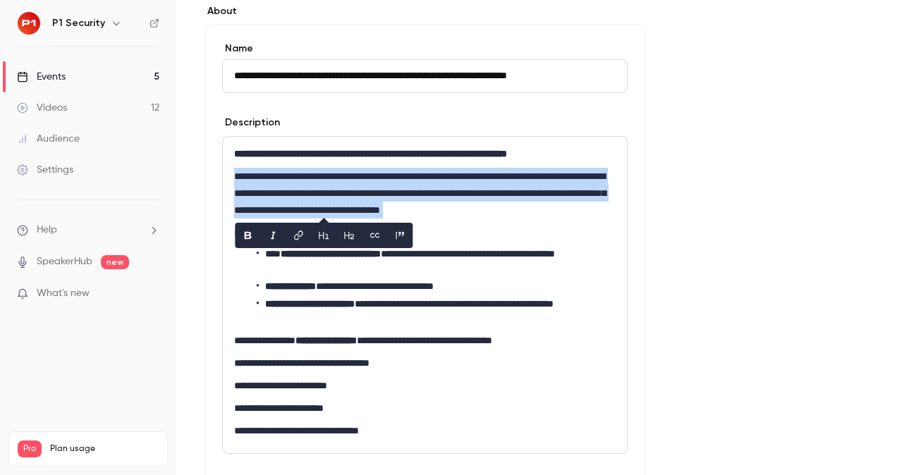
click at [310, 200] on p "**********" at bounding box center [424, 193] width 381 height 51
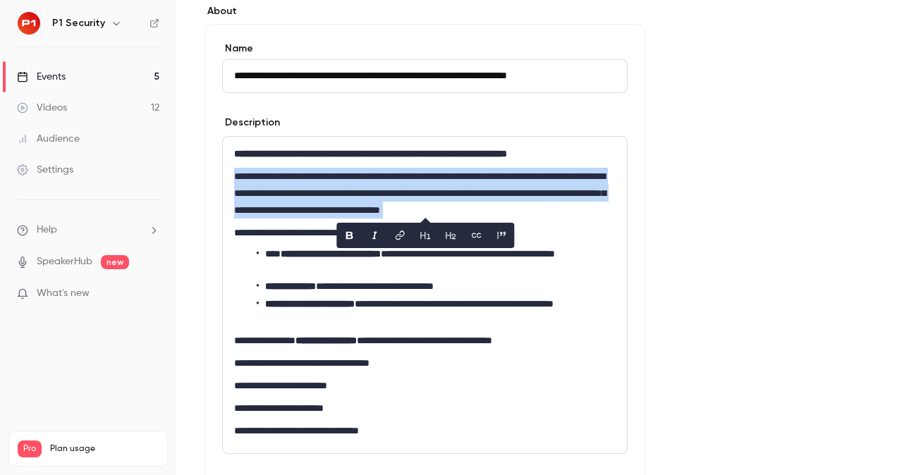
copy p "**********"
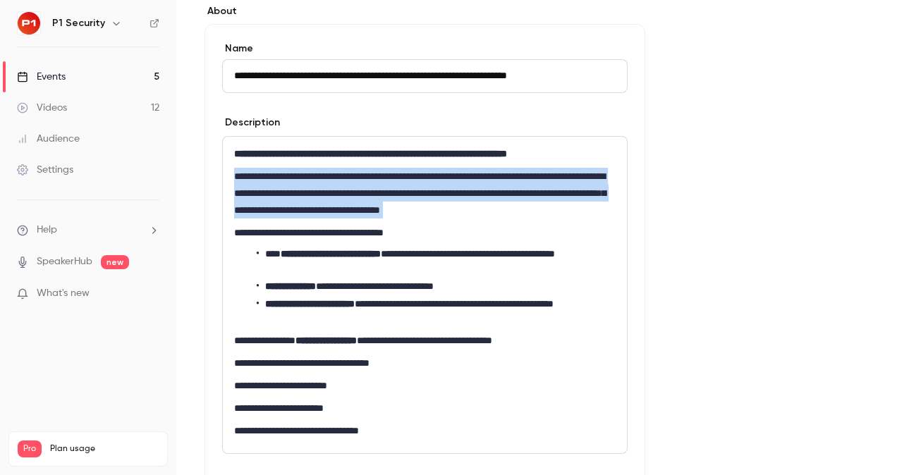
click at [356, 189] on p "**********" at bounding box center [424, 193] width 381 height 51
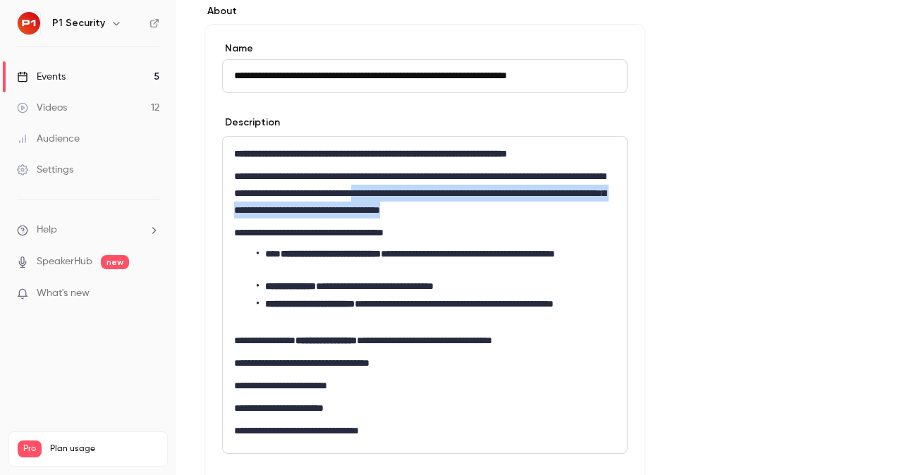
drag, startPoint x: 494, startPoint y: 189, endPoint x: 622, endPoint y: 211, distance: 130.2
click at [622, 211] on div "**********" at bounding box center [425, 295] width 404 height 317
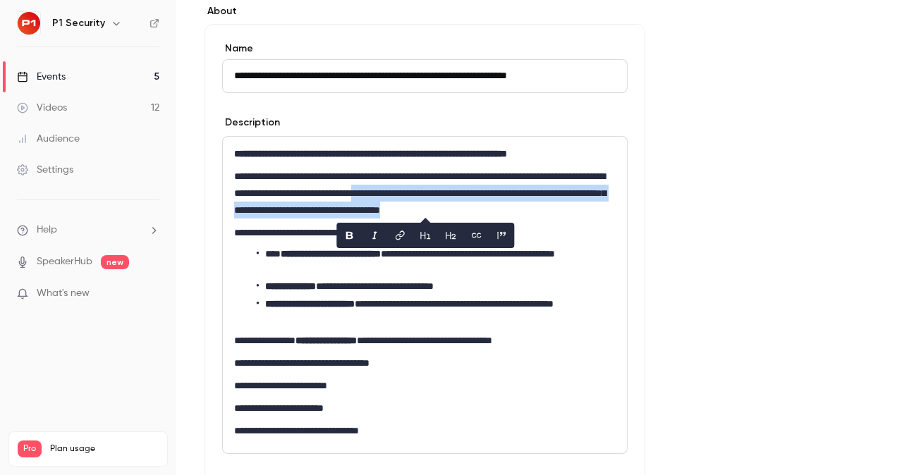
copy p "**********"
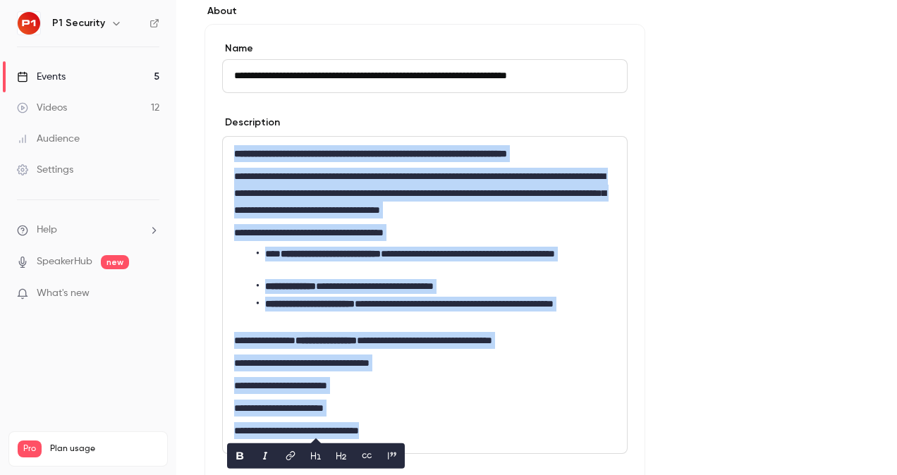
copy div "**********"
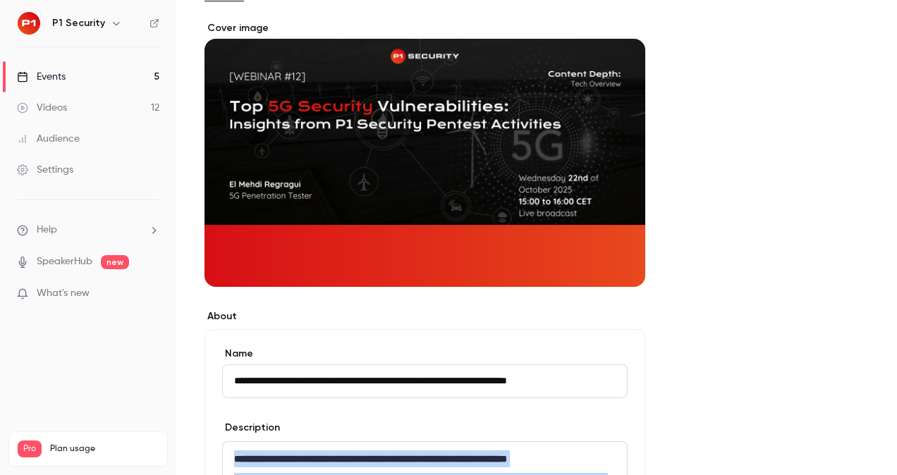
scroll to position [0, 0]
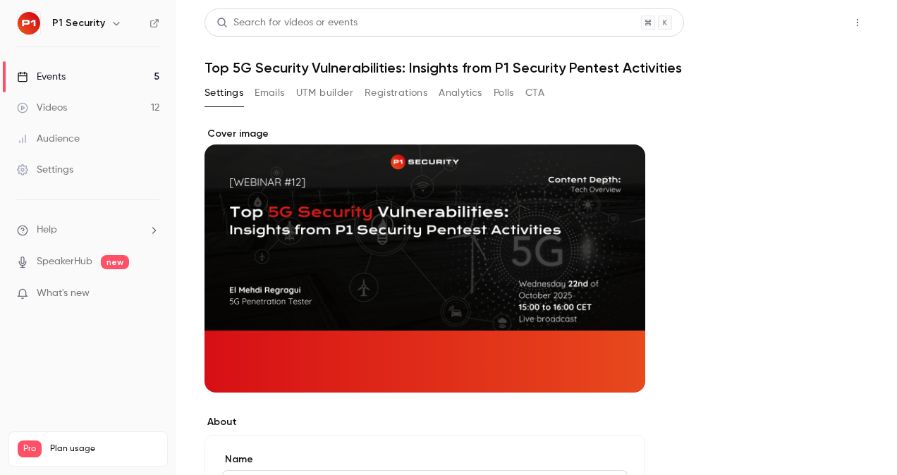
click at [791, 21] on button "Share" at bounding box center [807, 22] width 56 height 28
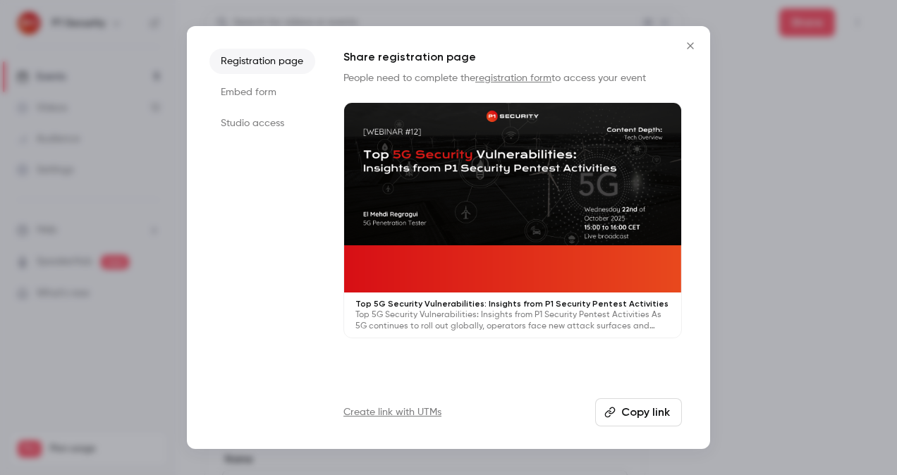
click at [667, 422] on button "Copy link" at bounding box center [638, 412] width 87 height 28
click at [819, 262] on div at bounding box center [448, 237] width 897 height 475
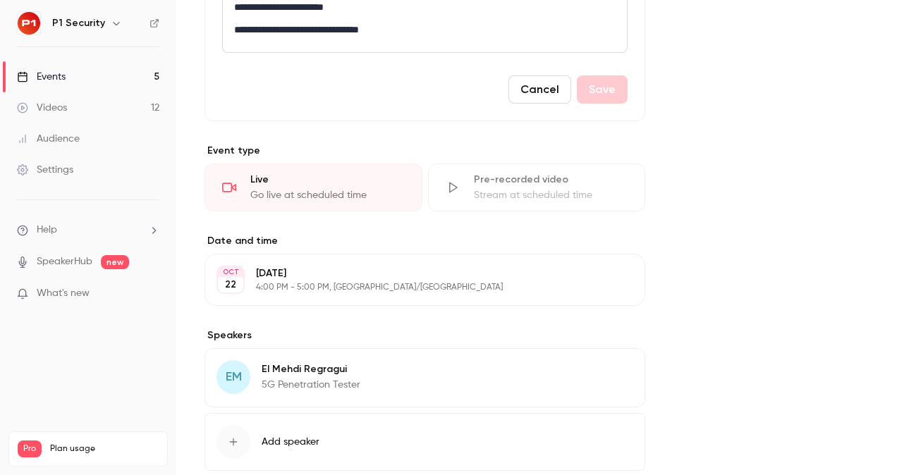
scroll to position [873, 0]
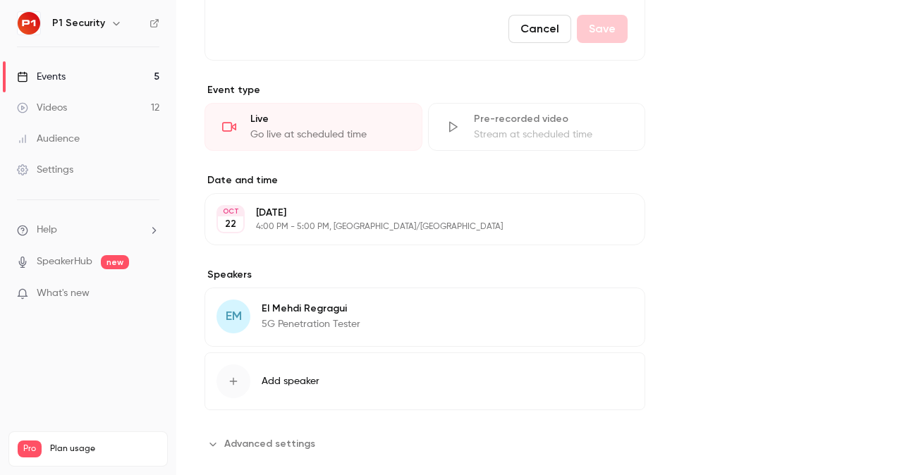
click at [317, 317] on p "5G Penetration Tester" at bounding box center [311, 324] width 99 height 14
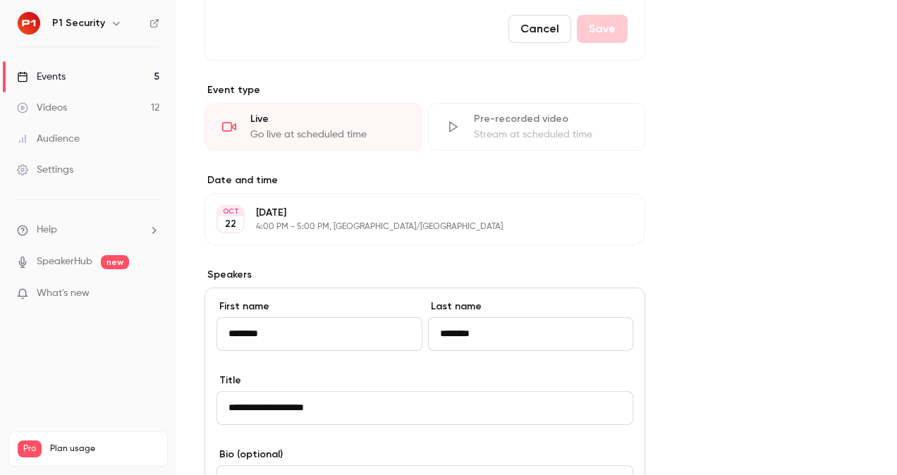
click at [231, 329] on input "********" at bounding box center [319, 334] width 206 height 34
click at [230, 328] on input "********" at bounding box center [319, 334] width 206 height 34
click at [461, 322] on input "********" at bounding box center [531, 334] width 206 height 34
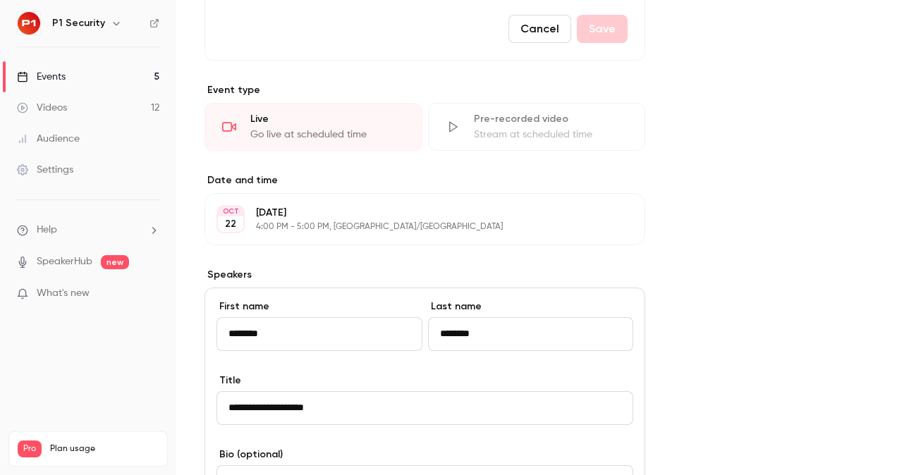
click at [461, 322] on input "********" at bounding box center [531, 334] width 206 height 34
click at [344, 404] on input "**********" at bounding box center [424, 408] width 417 height 34
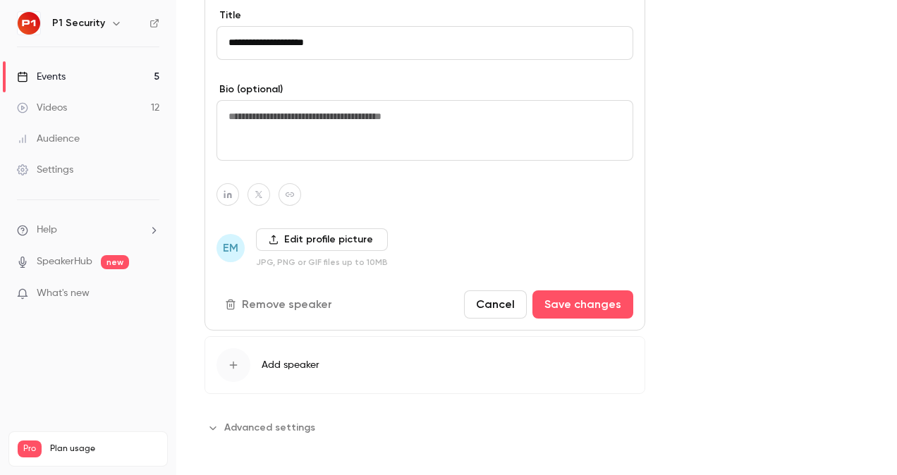
scroll to position [1240, 0]
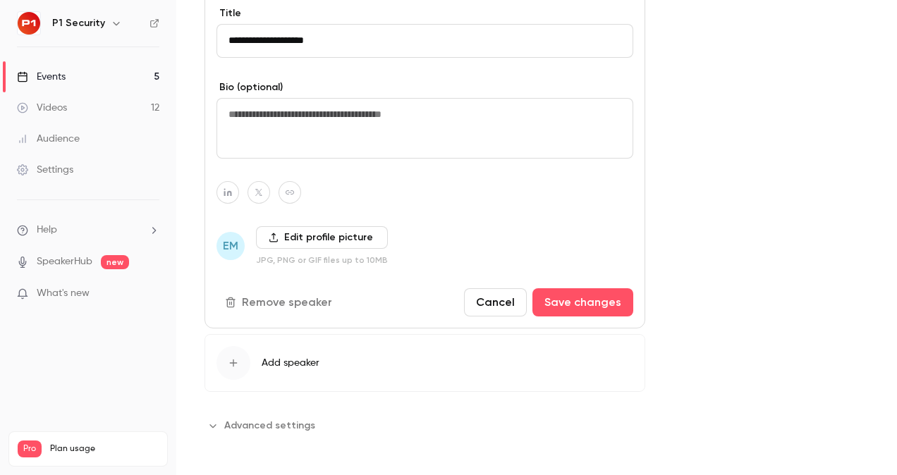
click at [482, 296] on button "Cancel" at bounding box center [495, 302] width 63 height 28
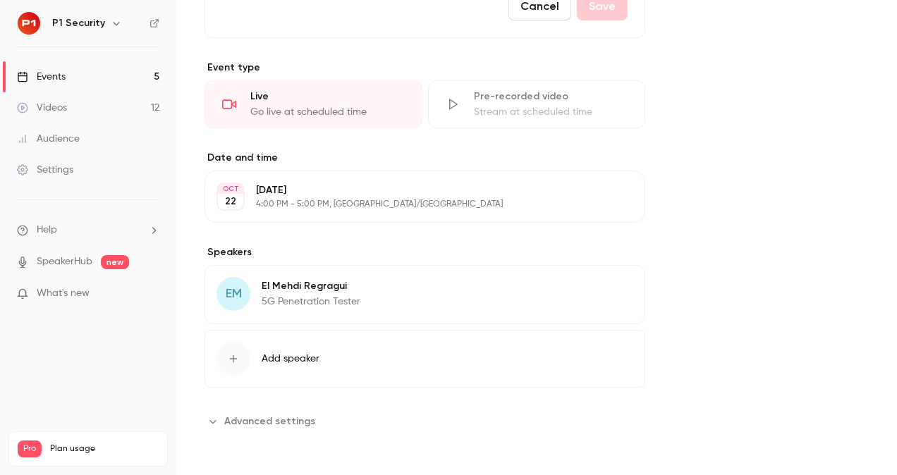
scroll to position [892, 0]
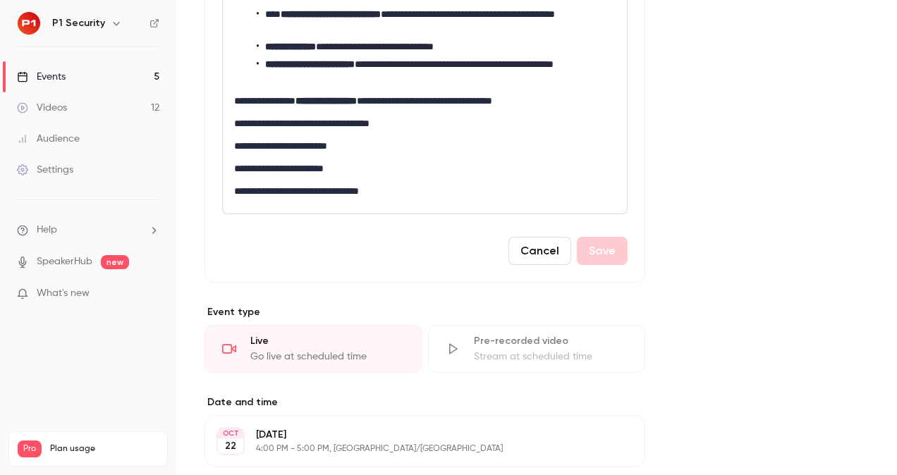
click at [563, 243] on button "Cancel" at bounding box center [539, 251] width 63 height 28
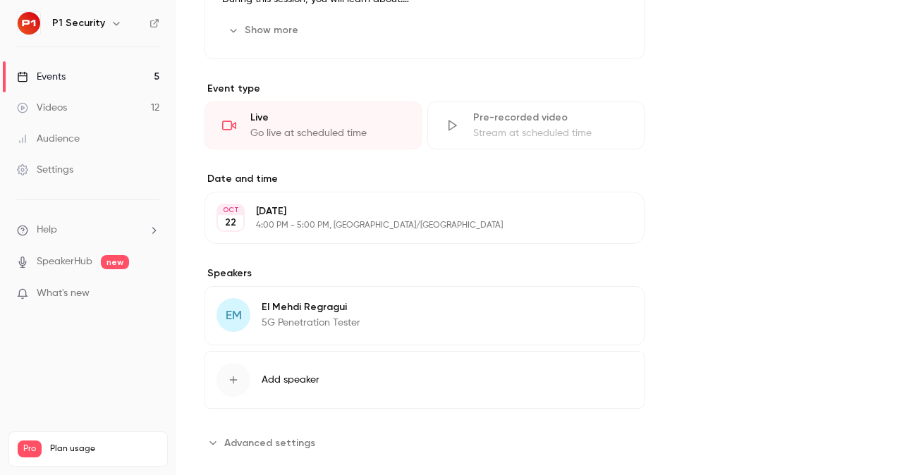
scroll to position [566, 0]
click at [270, 305] on p "El Mehdi Regragui" at bounding box center [311, 307] width 99 height 14
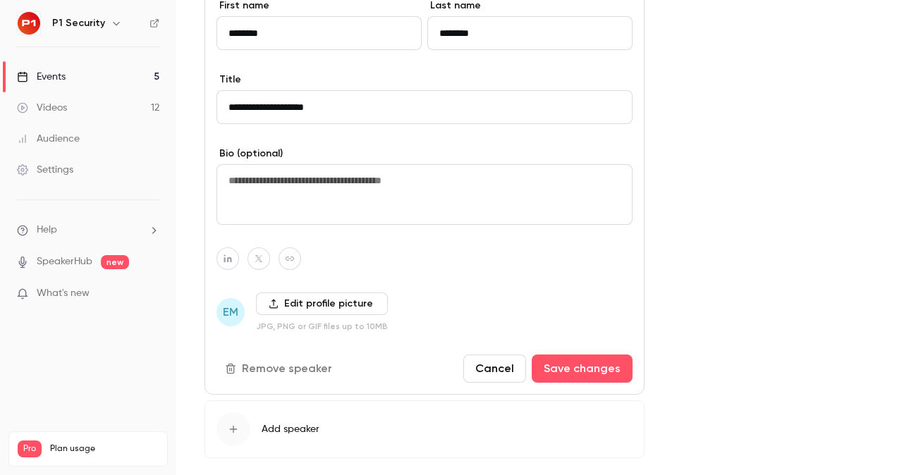
scroll to position [866, 0]
click at [314, 302] on label "Edit profile picture" at bounding box center [322, 303] width 132 height 23
click at [0, 0] on input "Edit profile picture" at bounding box center [0, 0] width 0 height 0
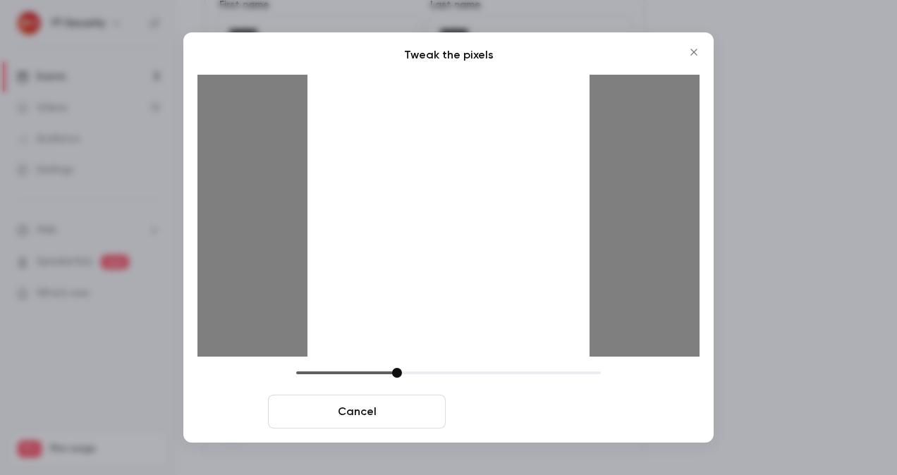
click at [506, 409] on button "Crop and save" at bounding box center [540, 412] width 178 height 34
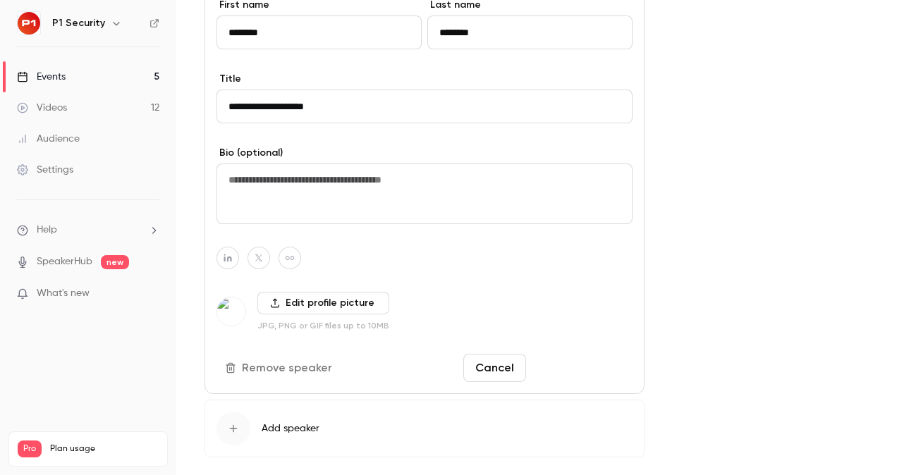
click at [610, 364] on button "Save changes" at bounding box center [582, 368] width 101 height 28
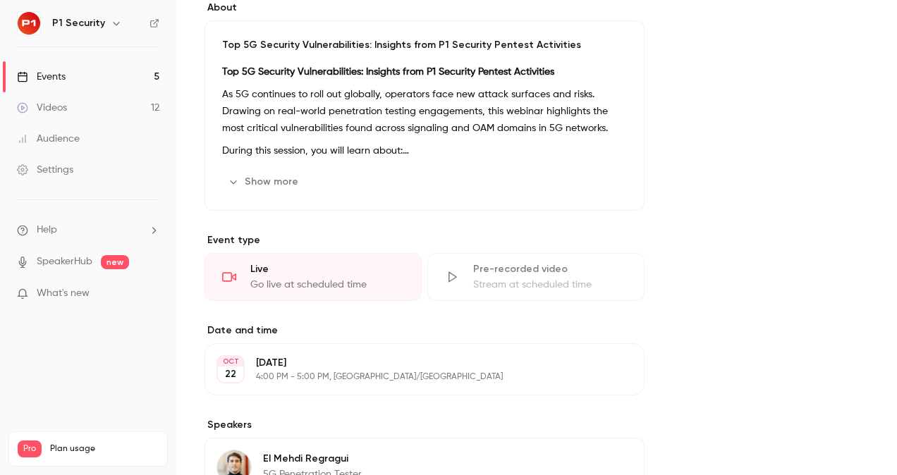
scroll to position [288, 0]
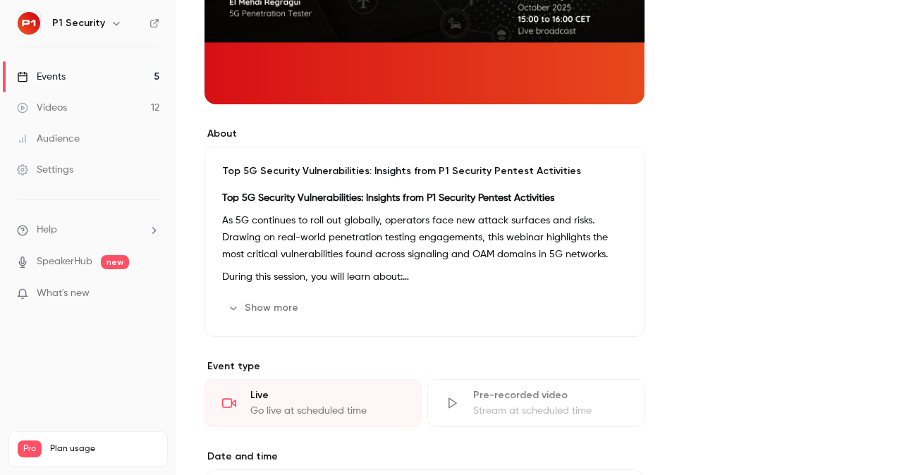
drag, startPoint x: 896, startPoint y: 348, endPoint x: 896, endPoint y: 290, distance: 57.1
click at [896, 128] on html "P1 Security Events 5 Videos 12 Audience Settings Help SpeakerHub new What's new…" at bounding box center [448, 237] width 897 height 475
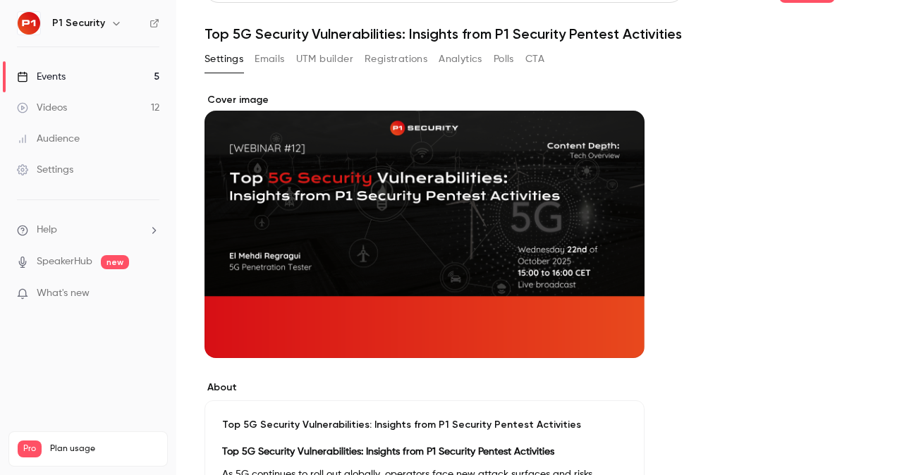
scroll to position [30, 0]
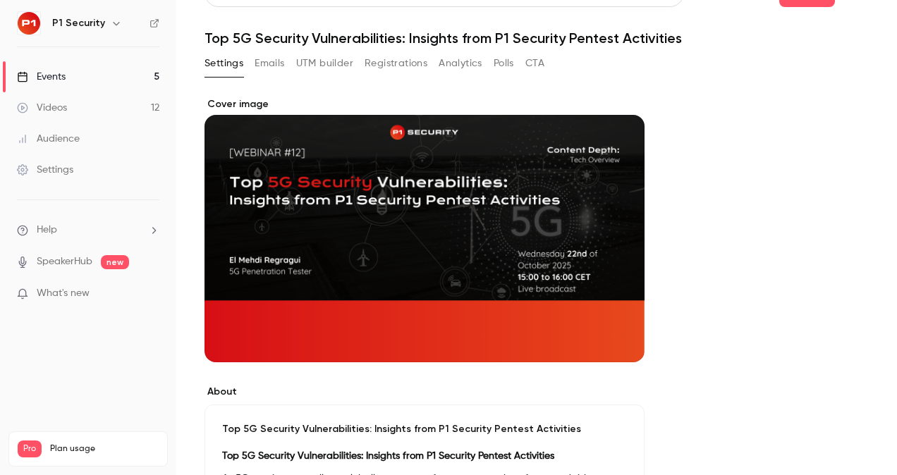
click at [90, 80] on link "Events 5" at bounding box center [88, 76] width 176 height 31
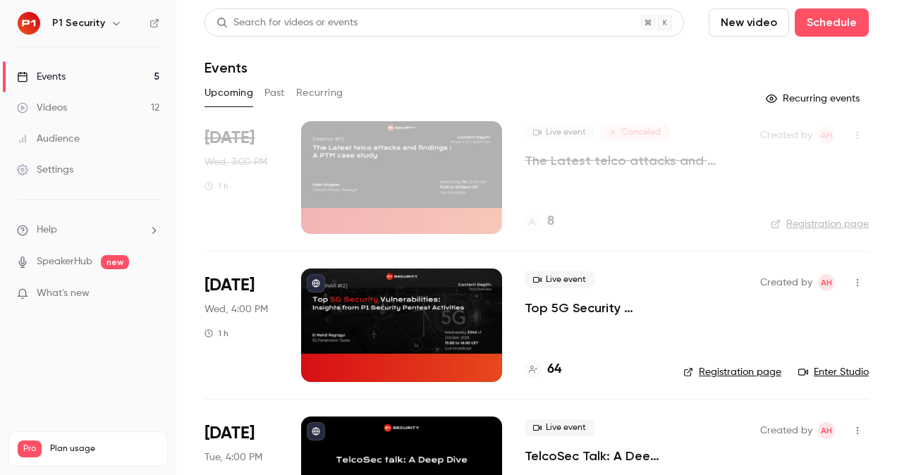
click at [581, 307] on p "Top 5G Security Vulnerabilities: Insights from P1 Security Pentest Activities" at bounding box center [593, 308] width 136 height 17
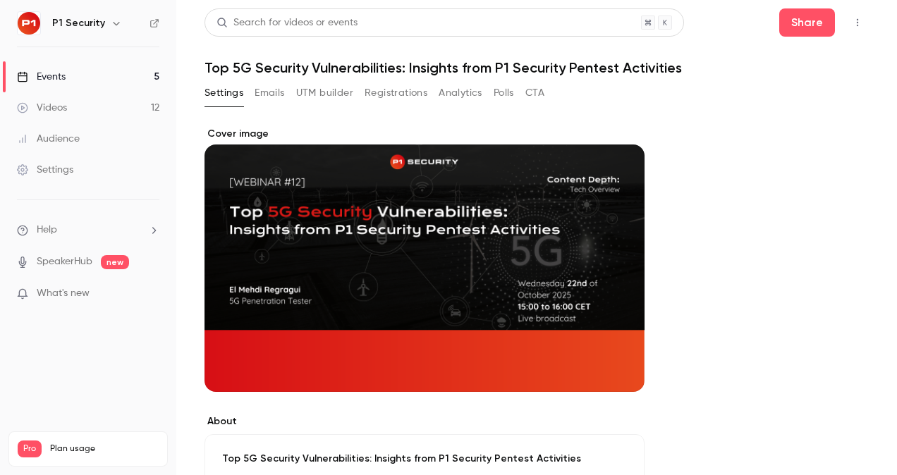
scroll to position [257, 0]
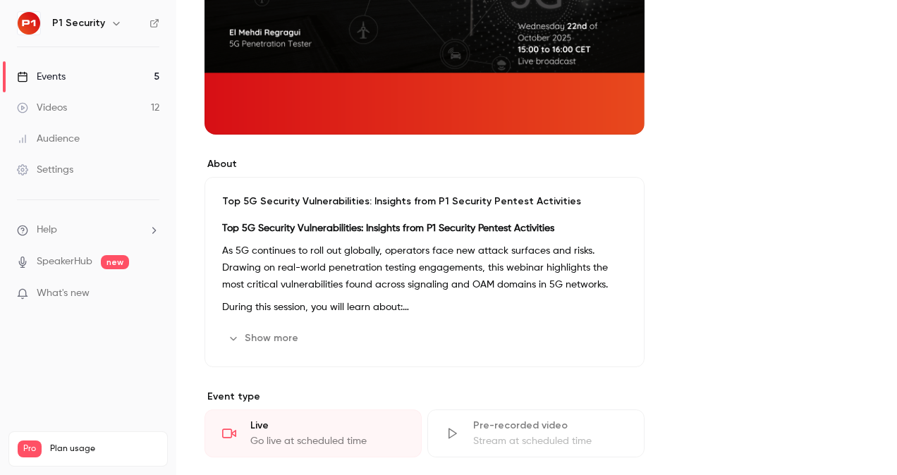
click at [99, 73] on link "Events 5" at bounding box center [88, 76] width 176 height 31
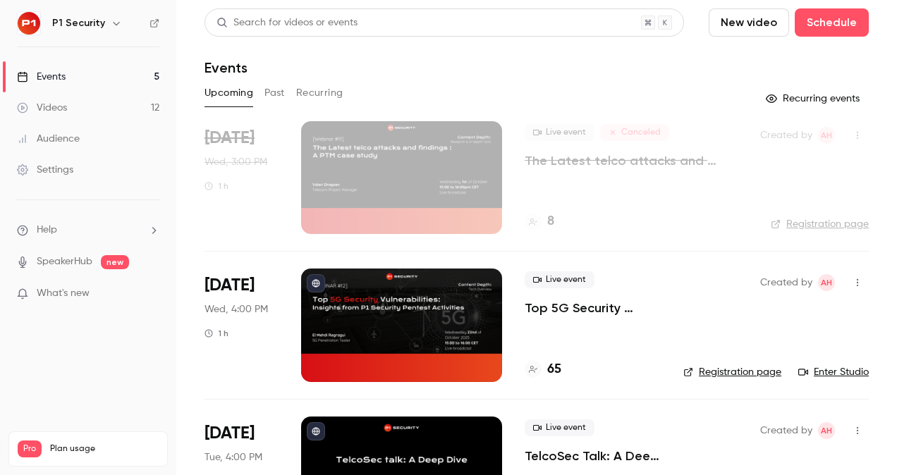
click at [560, 302] on p "Top 5G Security Vulnerabilities: Insights from P1 Security Pentest Activities" at bounding box center [593, 308] width 136 height 17
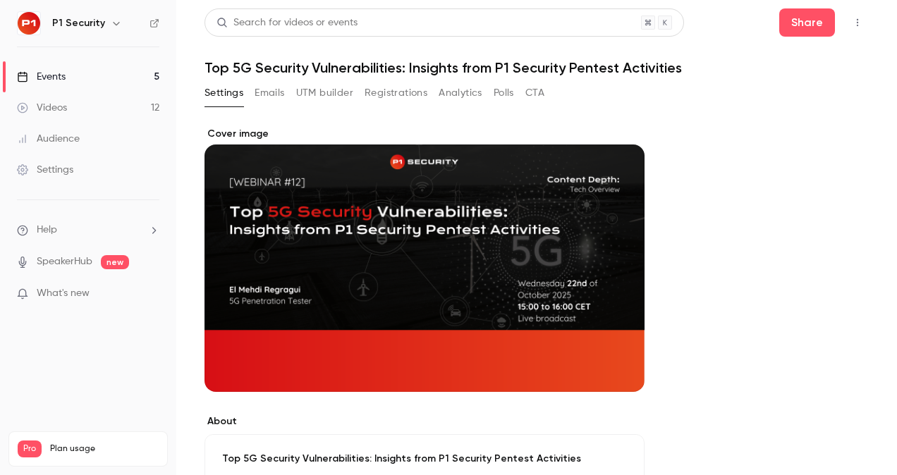
click at [386, 104] on div "Settings Emails UTM builder Registrations Analytics Polls CTA" at bounding box center [374, 96] width 340 height 28
click at [407, 83] on button "Registrations" at bounding box center [395, 93] width 63 height 23
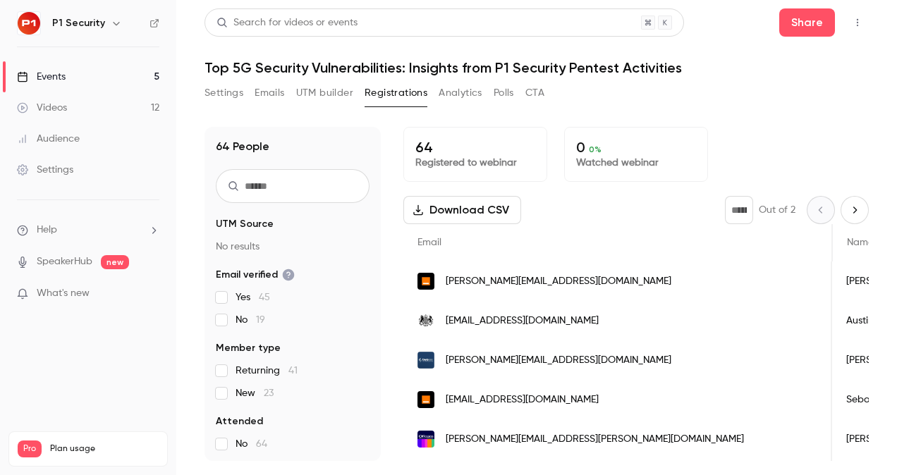
scroll to position [0, 16]
click at [279, 171] on input "text" at bounding box center [293, 186] width 154 height 34
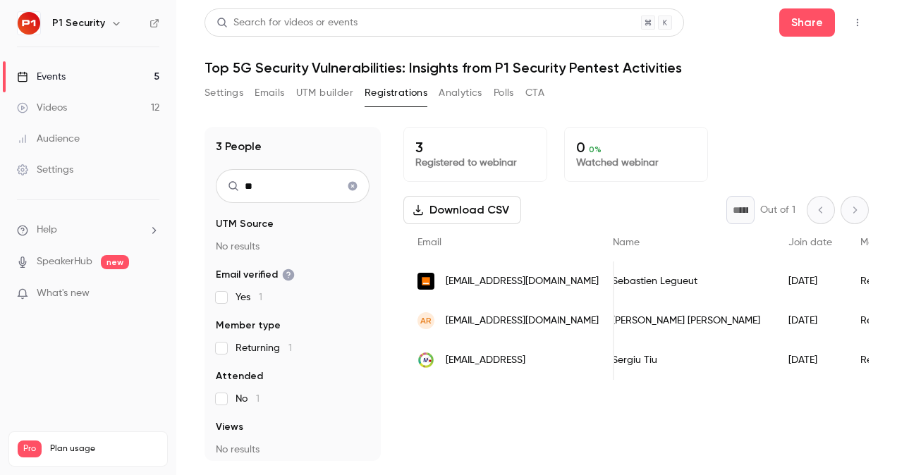
type input "*"
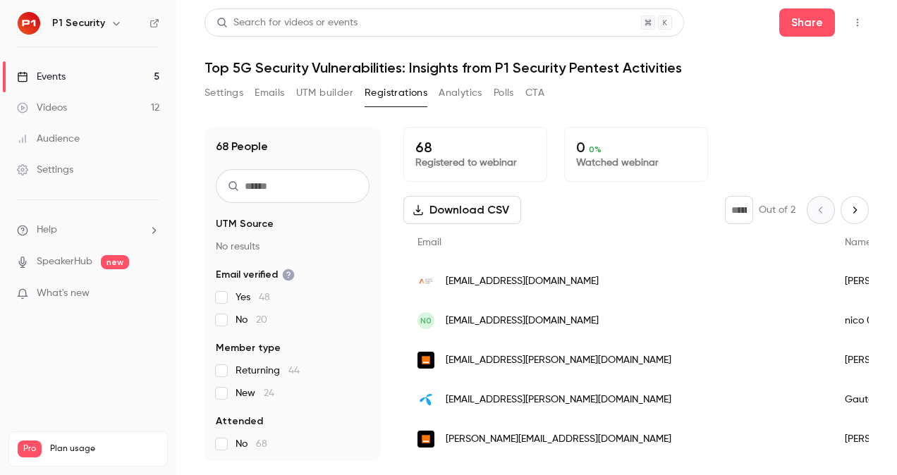
click at [68, 76] on link "Events 5" at bounding box center [88, 76] width 176 height 31
